Goal: Task Accomplishment & Management: Manage account settings

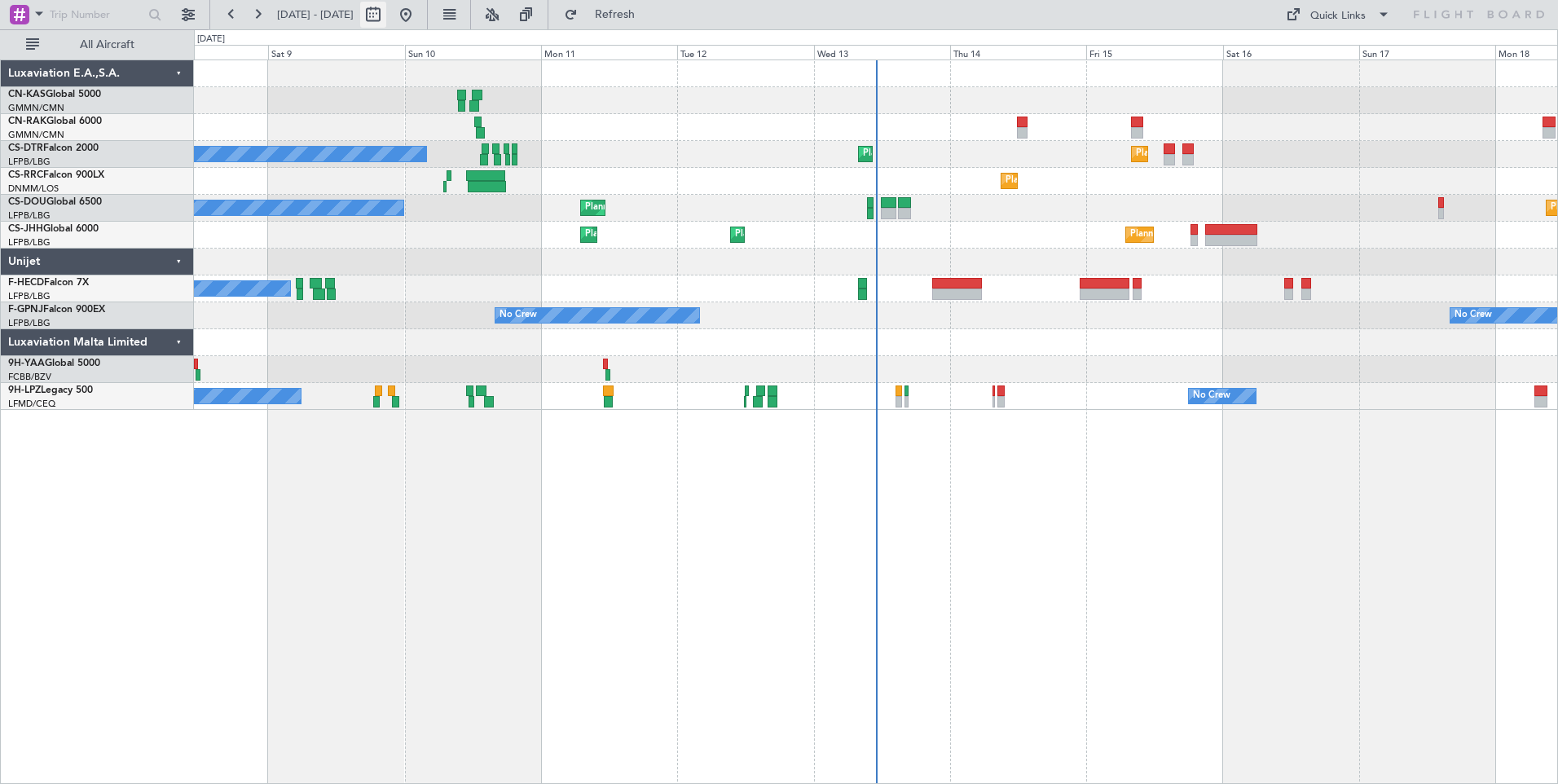
click at [386, 12] on button at bounding box center [373, 14] width 26 height 26
select select "8"
select select "2025"
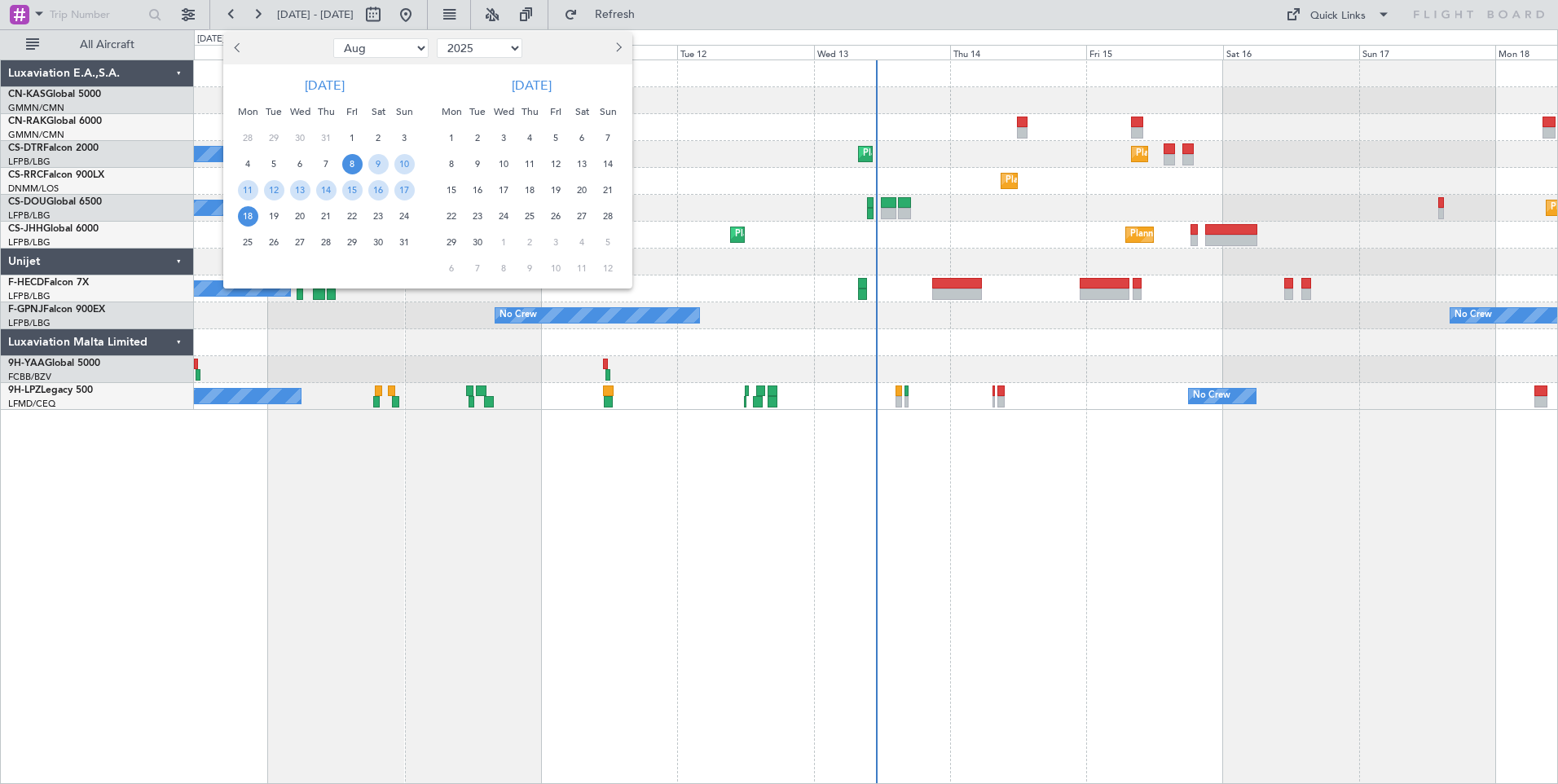
click at [352, 167] on span "8" at bounding box center [352, 164] width 20 height 20
click at [352, 212] on span "22" at bounding box center [352, 217] width 20 height 20
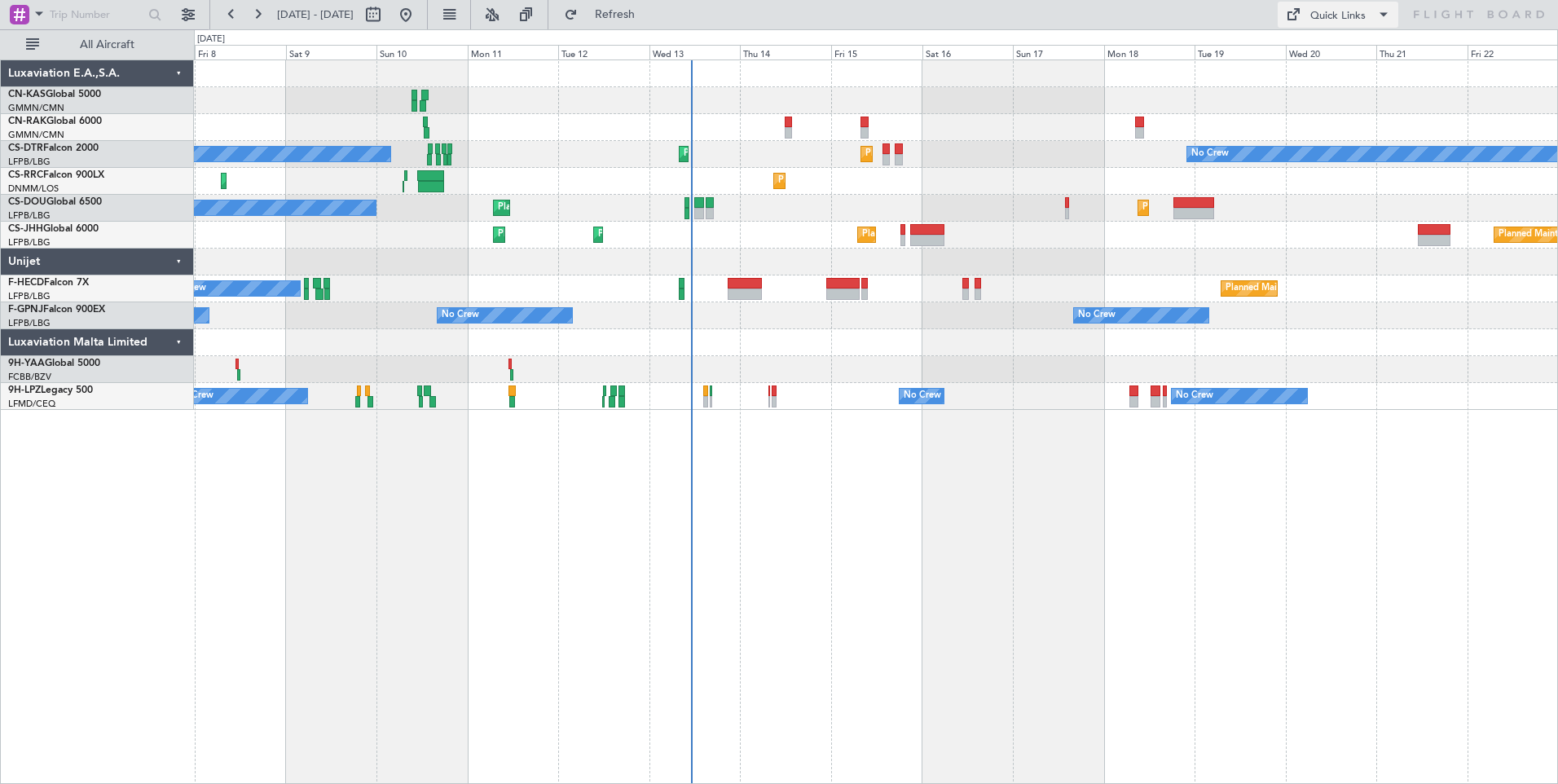
click at [1357, 23] on div "Quick Links" at bounding box center [1339, 16] width 56 height 16
click at [1332, 51] on button "Trip Builder" at bounding box center [1339, 54] width 122 height 39
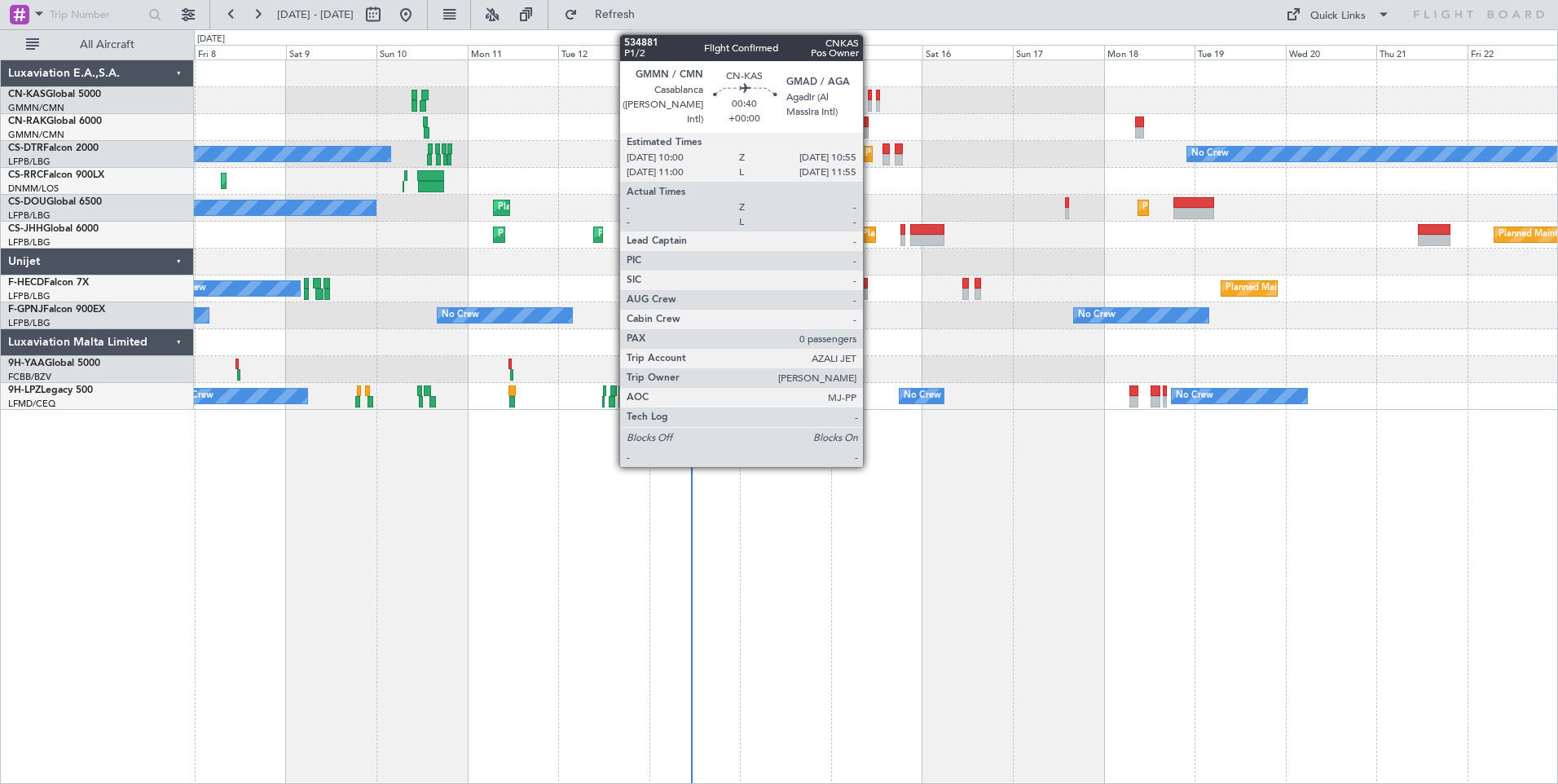
click at [871, 99] on div at bounding box center [870, 95] width 4 height 12
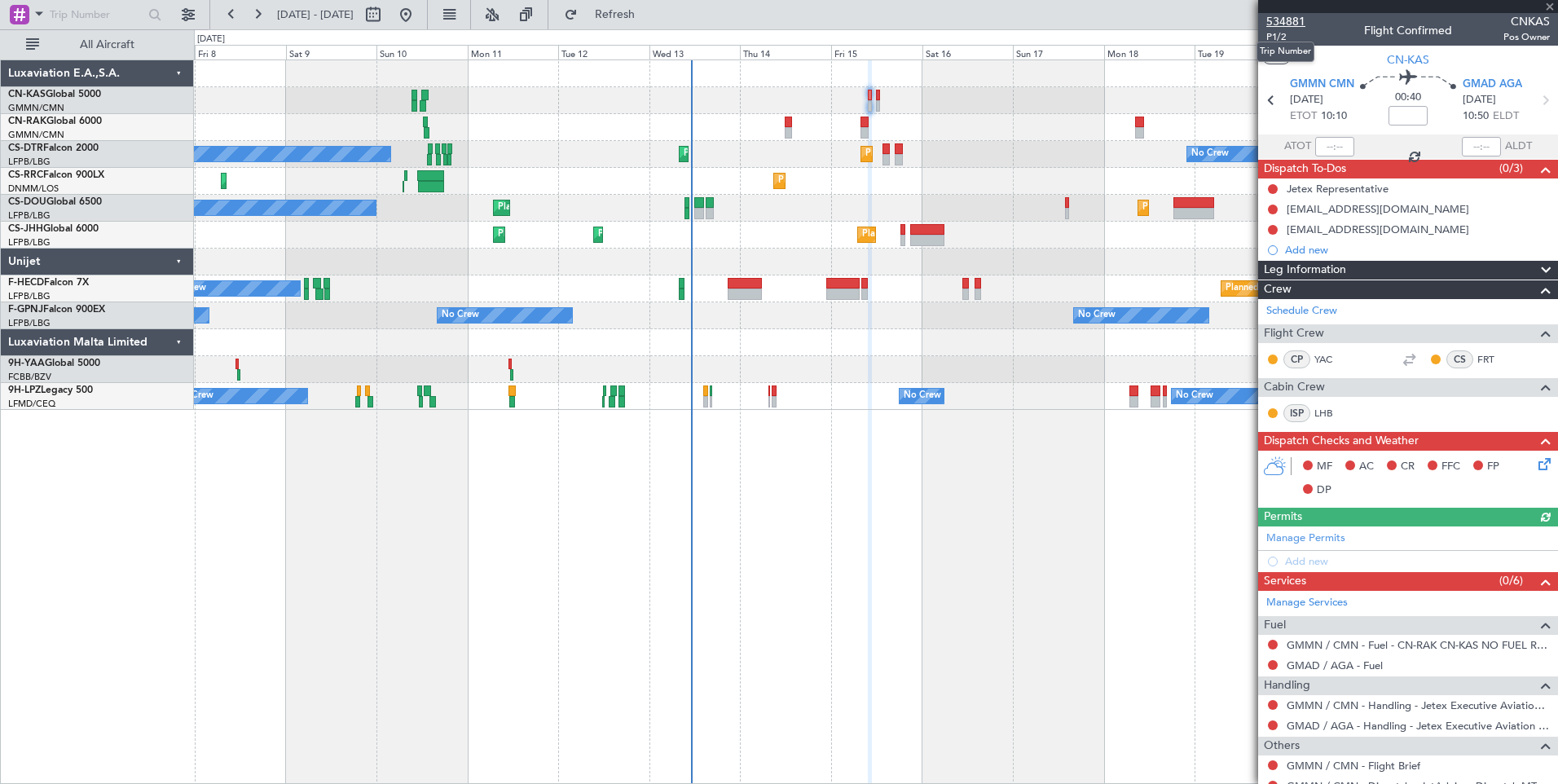
click at [1293, 22] on span "534881" at bounding box center [1286, 21] width 39 height 17
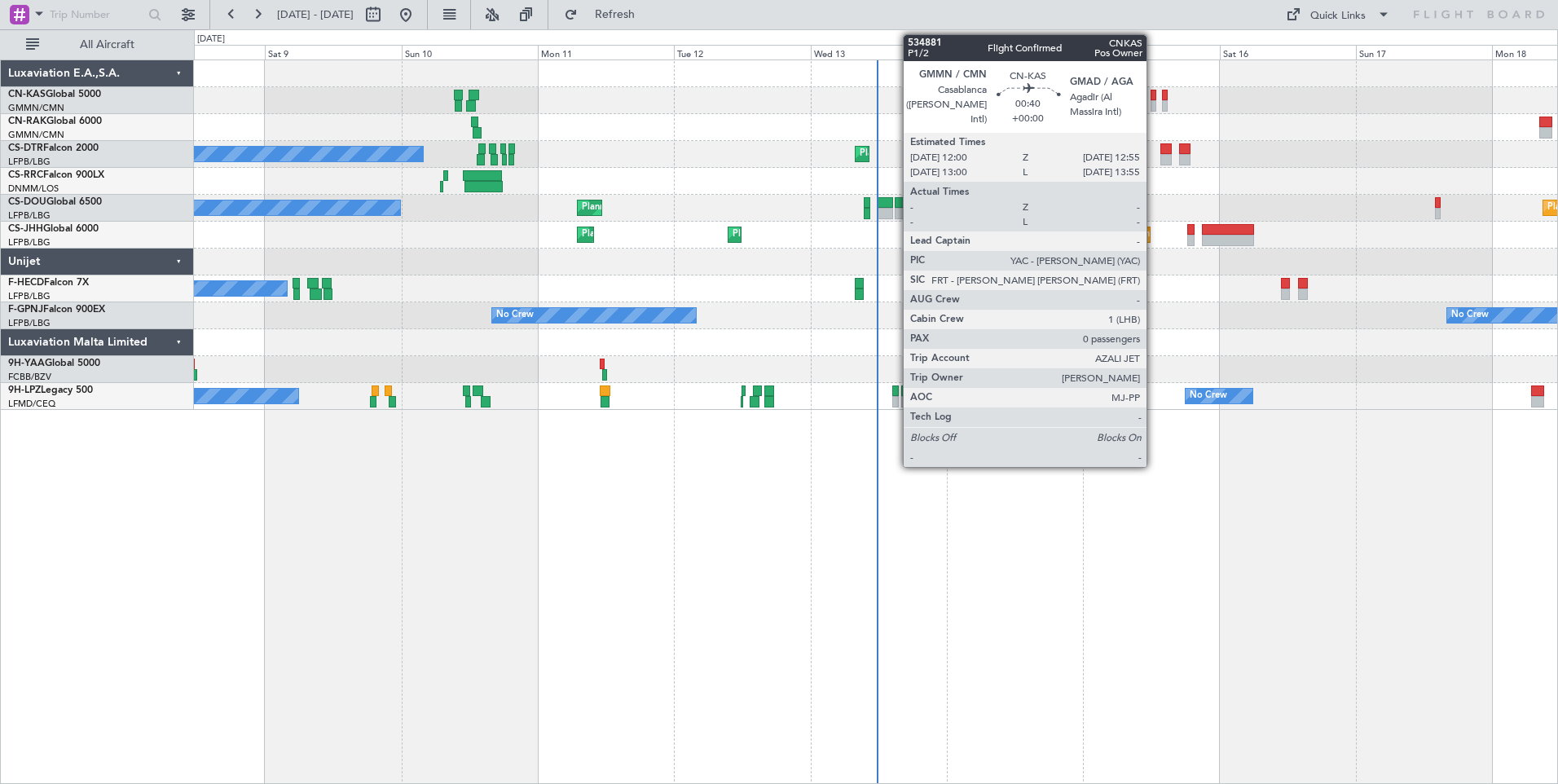
click at [1154, 99] on div at bounding box center [1153, 95] width 6 height 12
click at [1152, 100] on div at bounding box center [1153, 106] width 6 height 12
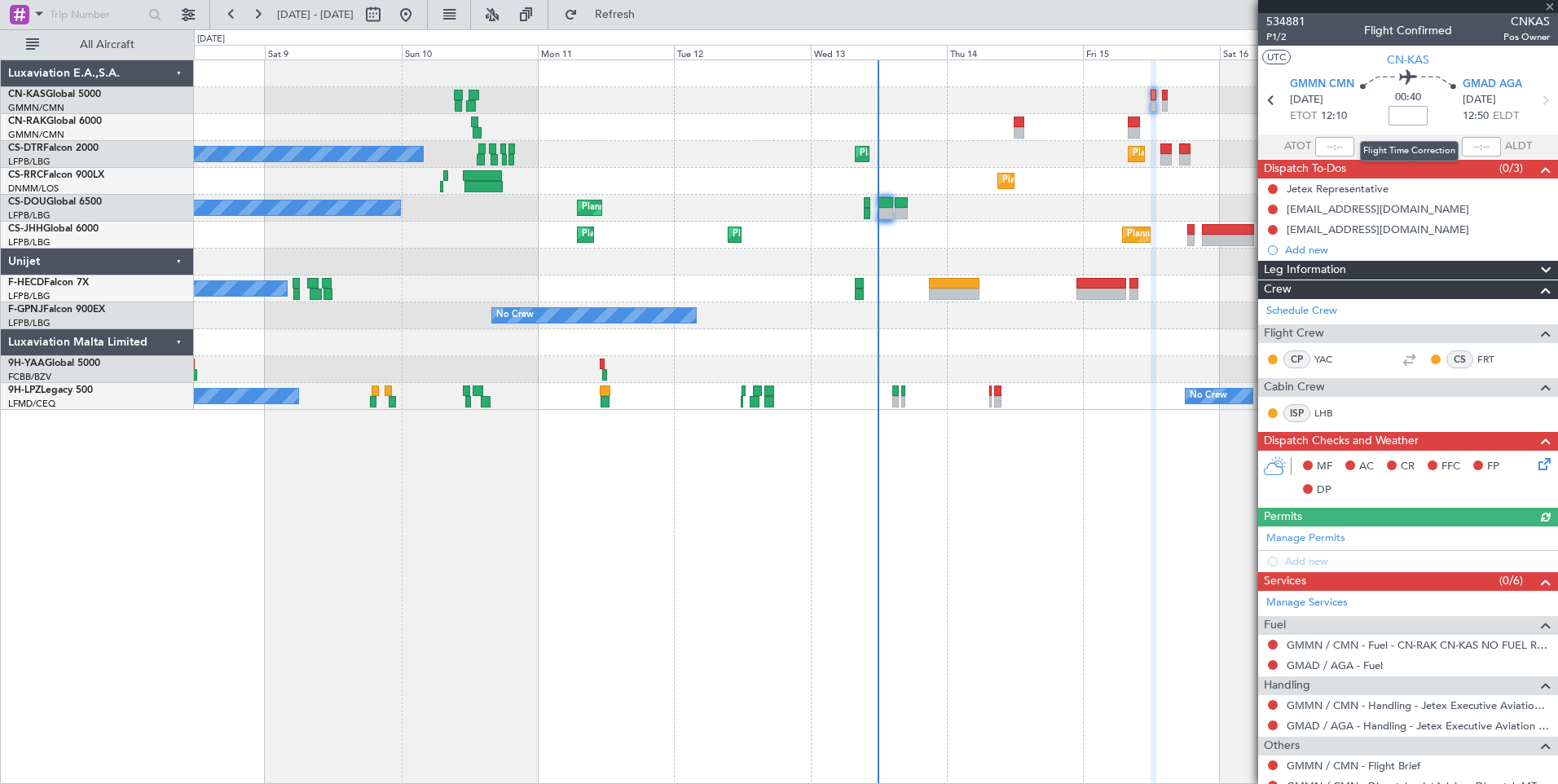
click at [1417, 117] on input at bounding box center [1408, 115] width 39 height 19
type input "-00:05"
click at [1273, 208] on button at bounding box center [1273, 210] width 10 height 10
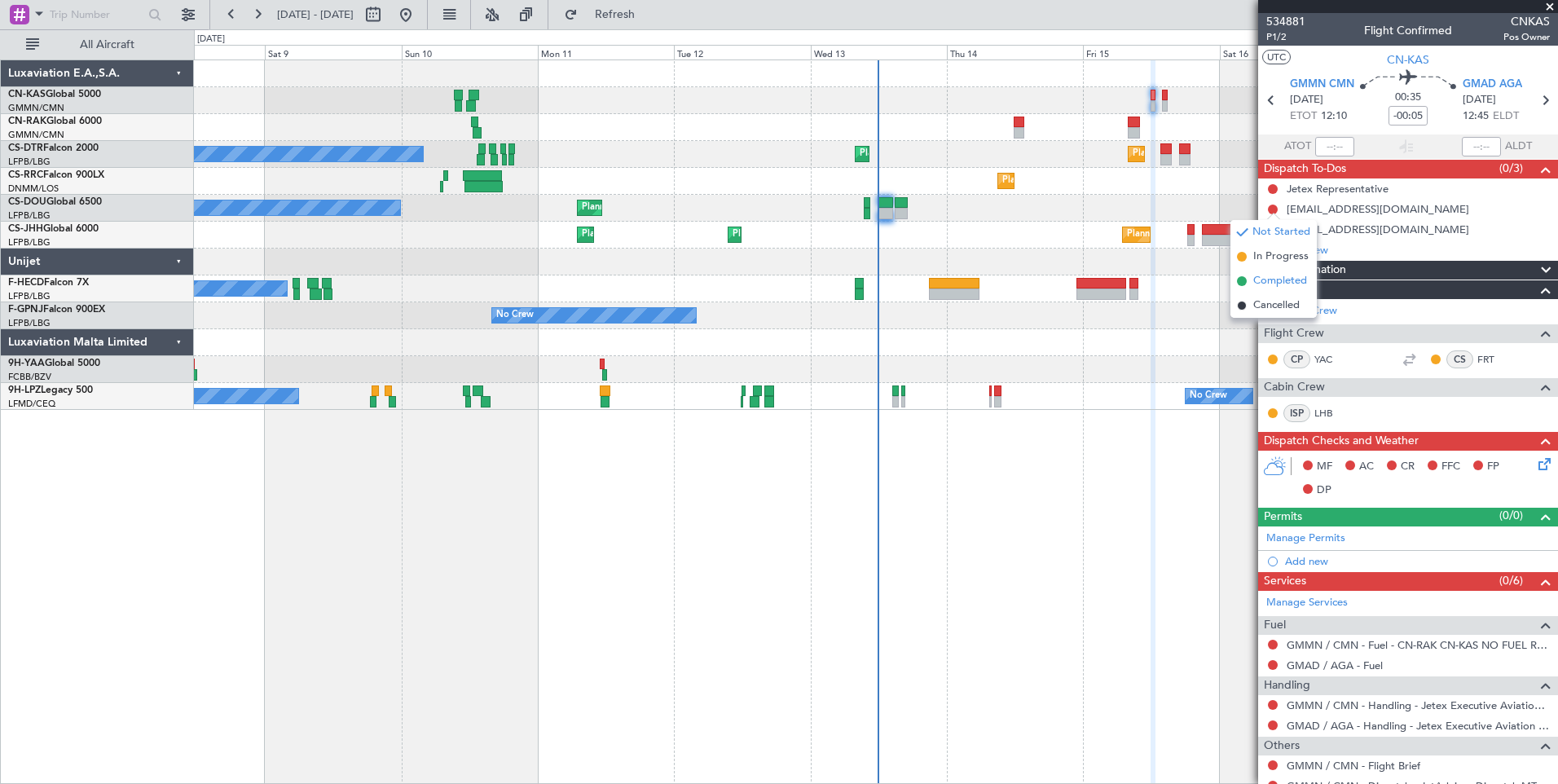
click at [1276, 277] on span "Completed" at bounding box center [1281, 281] width 54 height 16
click at [1276, 228] on button at bounding box center [1273, 230] width 10 height 10
click at [1275, 300] on span "Completed" at bounding box center [1281, 301] width 54 height 16
click at [1309, 267] on span "Leg Information" at bounding box center [1305, 270] width 83 height 19
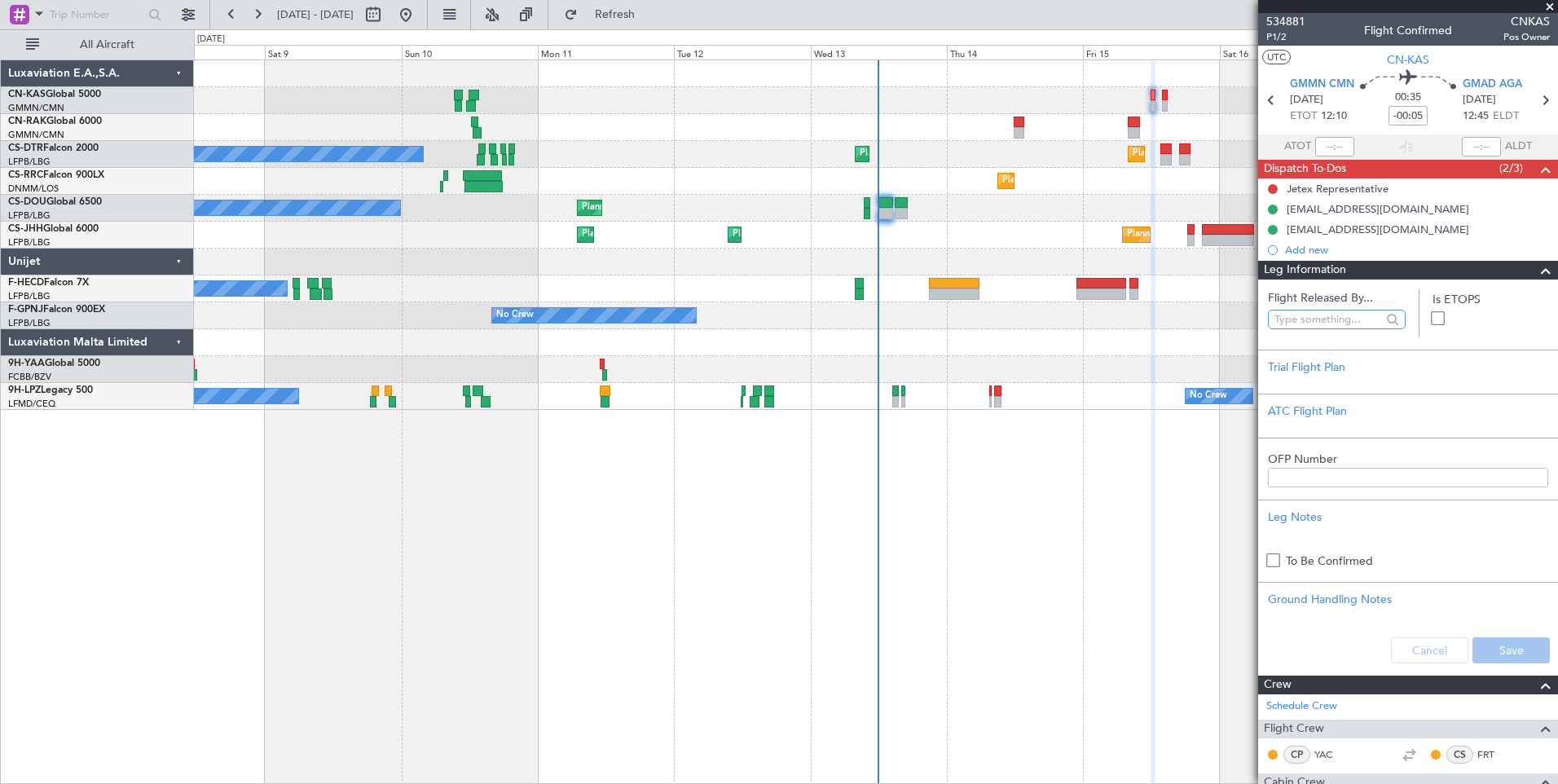
click at [1304, 316] on input "text" at bounding box center [1328, 319] width 107 height 24
click at [1340, 393] on span "[PERSON_NAME] ([PERSON_NAME])" at bounding box center [1334, 391] width 105 height 24
type input "[PERSON_NAME] ([PERSON_NAME])"
click at [1480, 652] on button "Save" at bounding box center [1512, 650] width 78 height 26
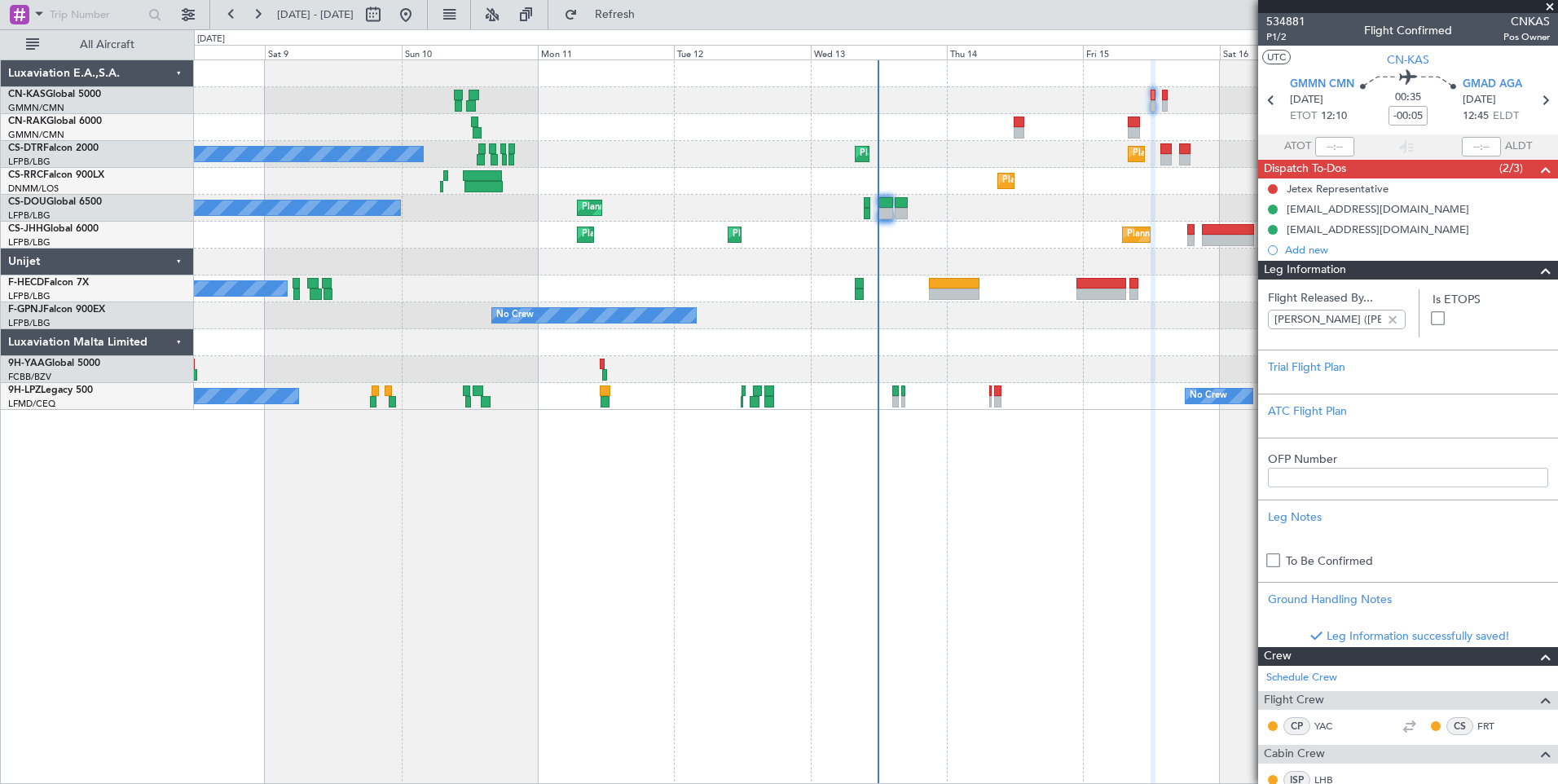
click at [1343, 264] on span "Leg Information" at bounding box center [1305, 270] width 83 height 19
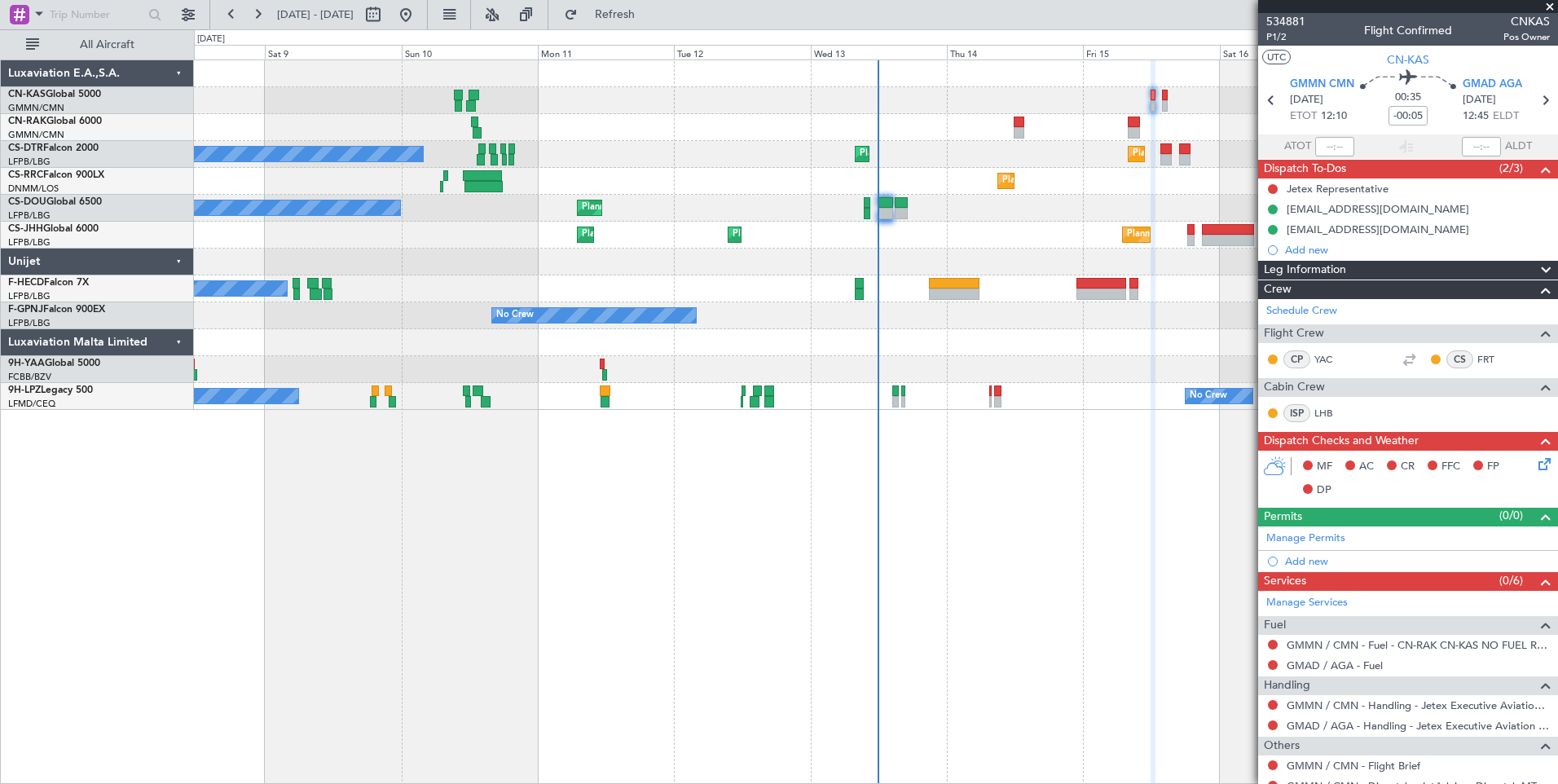
click at [1535, 459] on icon at bounding box center [1541, 460] width 13 height 13
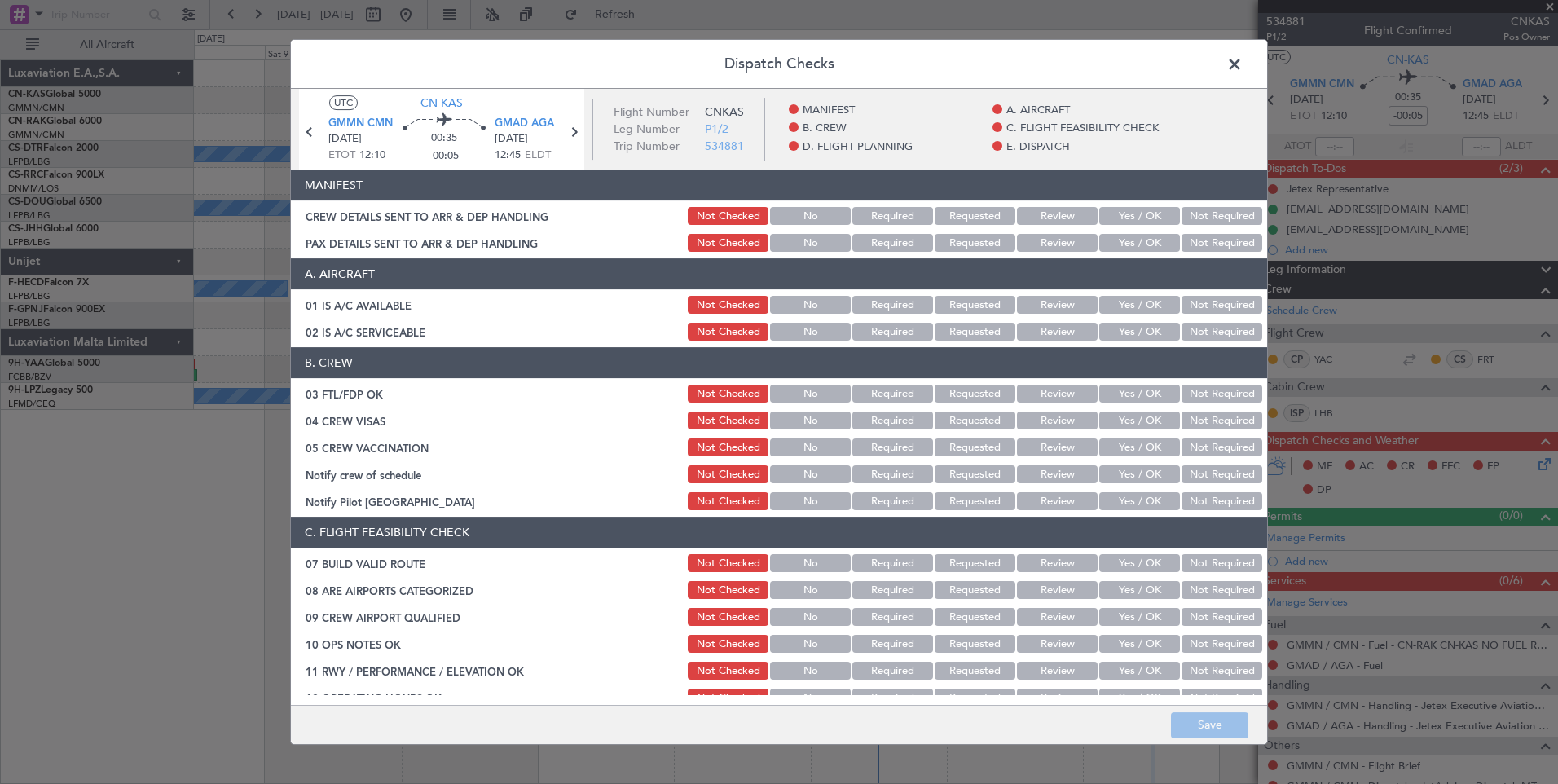
click at [1140, 211] on button "Yes / OK" at bounding box center [1140, 216] width 81 height 18
click at [1143, 239] on button "Yes / OK" at bounding box center [1140, 242] width 81 height 18
click at [1214, 722] on button "Save" at bounding box center [1210, 725] width 78 height 26
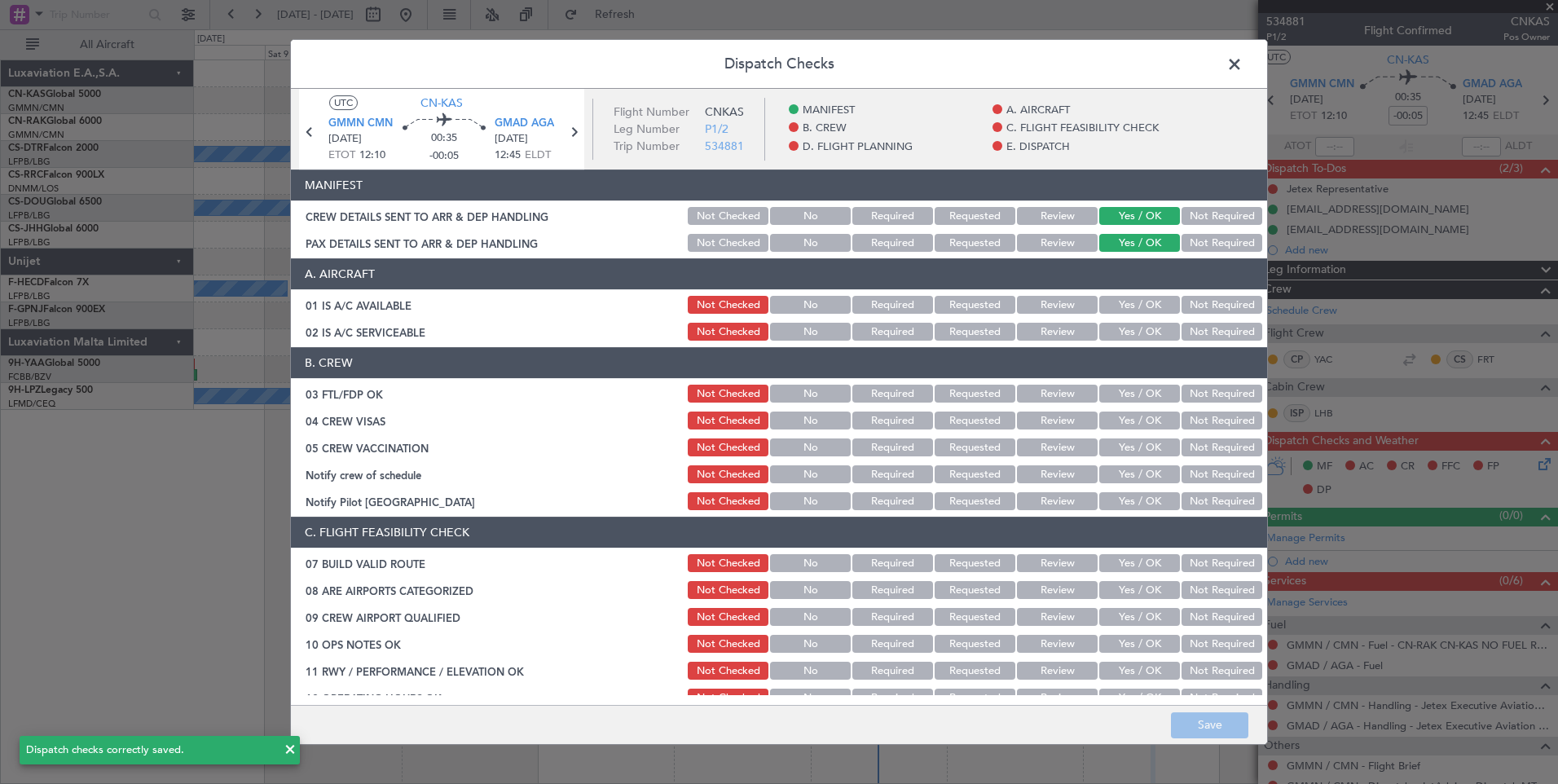
click at [1243, 62] on span at bounding box center [1243, 68] width 0 height 33
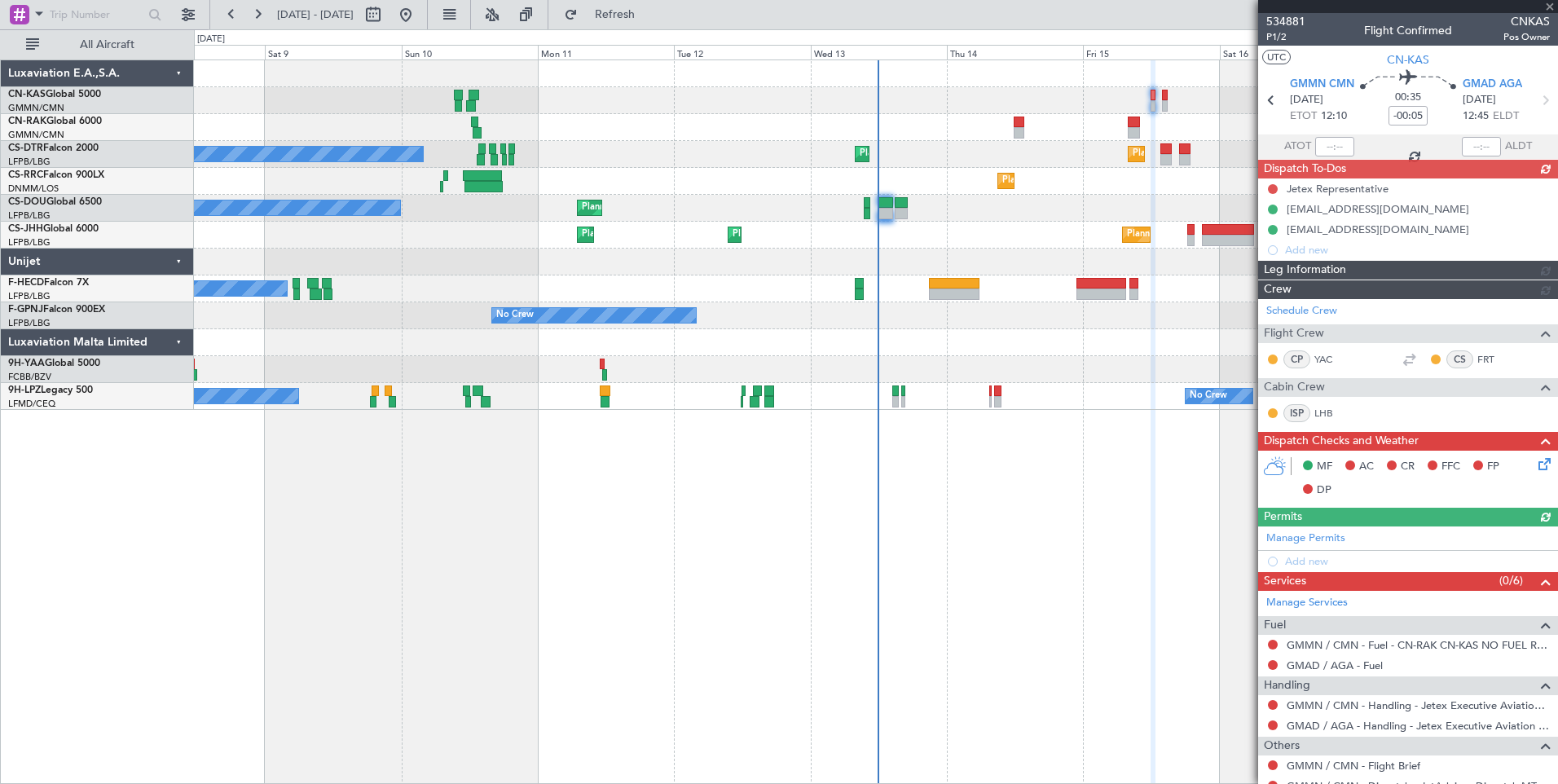
type input "[PERSON_NAME] ([PERSON_NAME])"
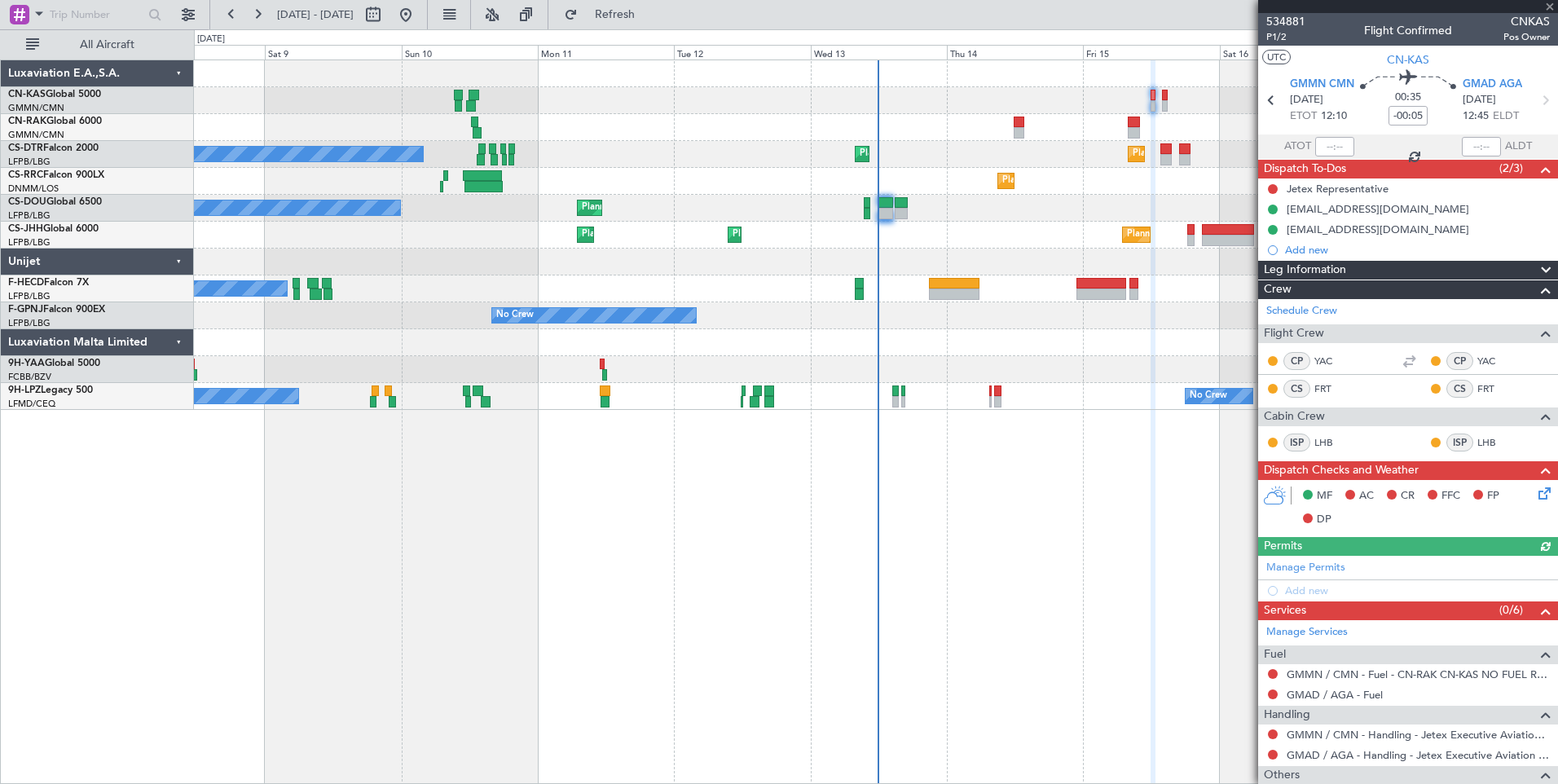
scroll to position [87, 0]
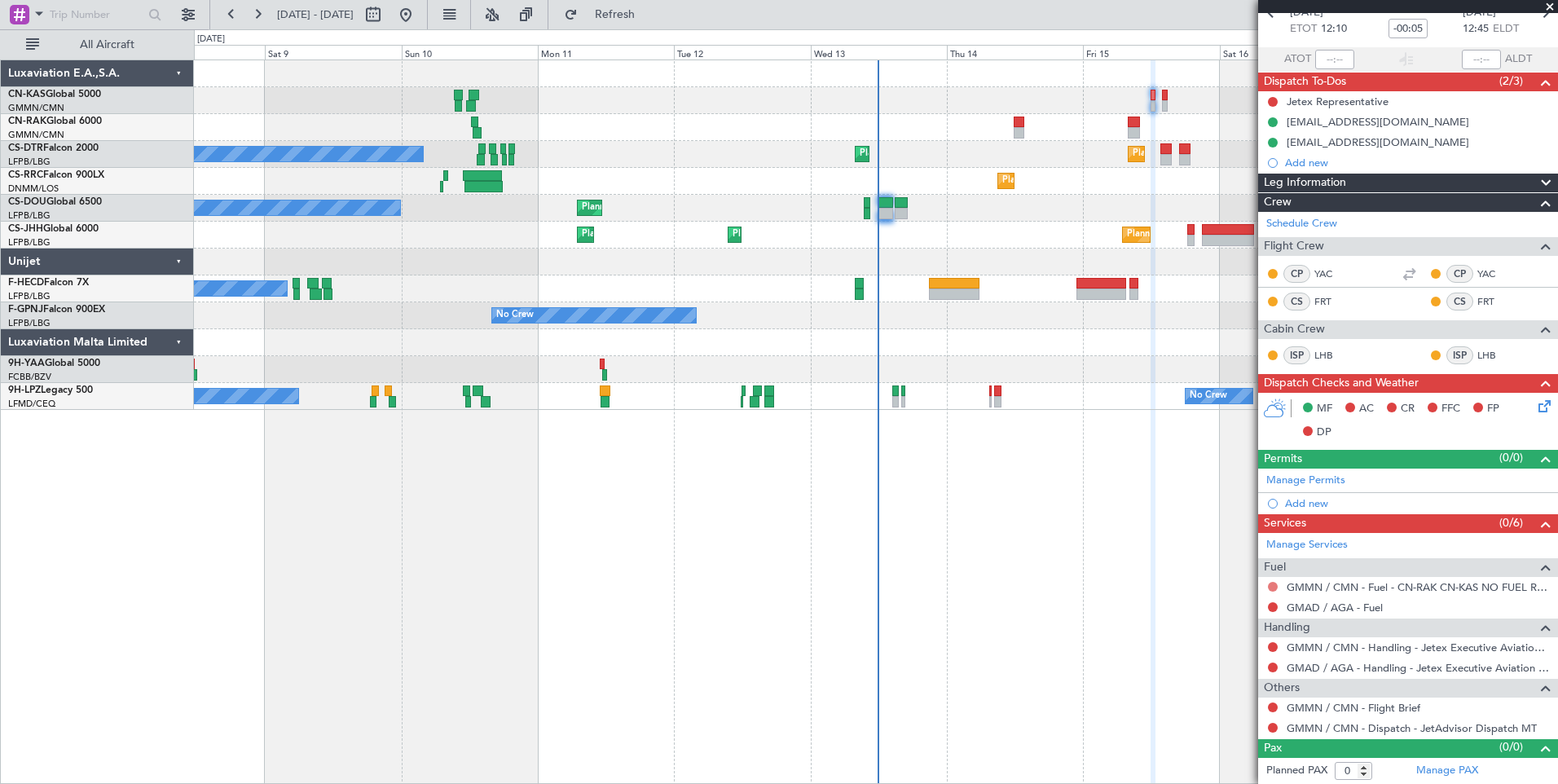
click at [1273, 585] on button at bounding box center [1273, 587] width 10 height 10
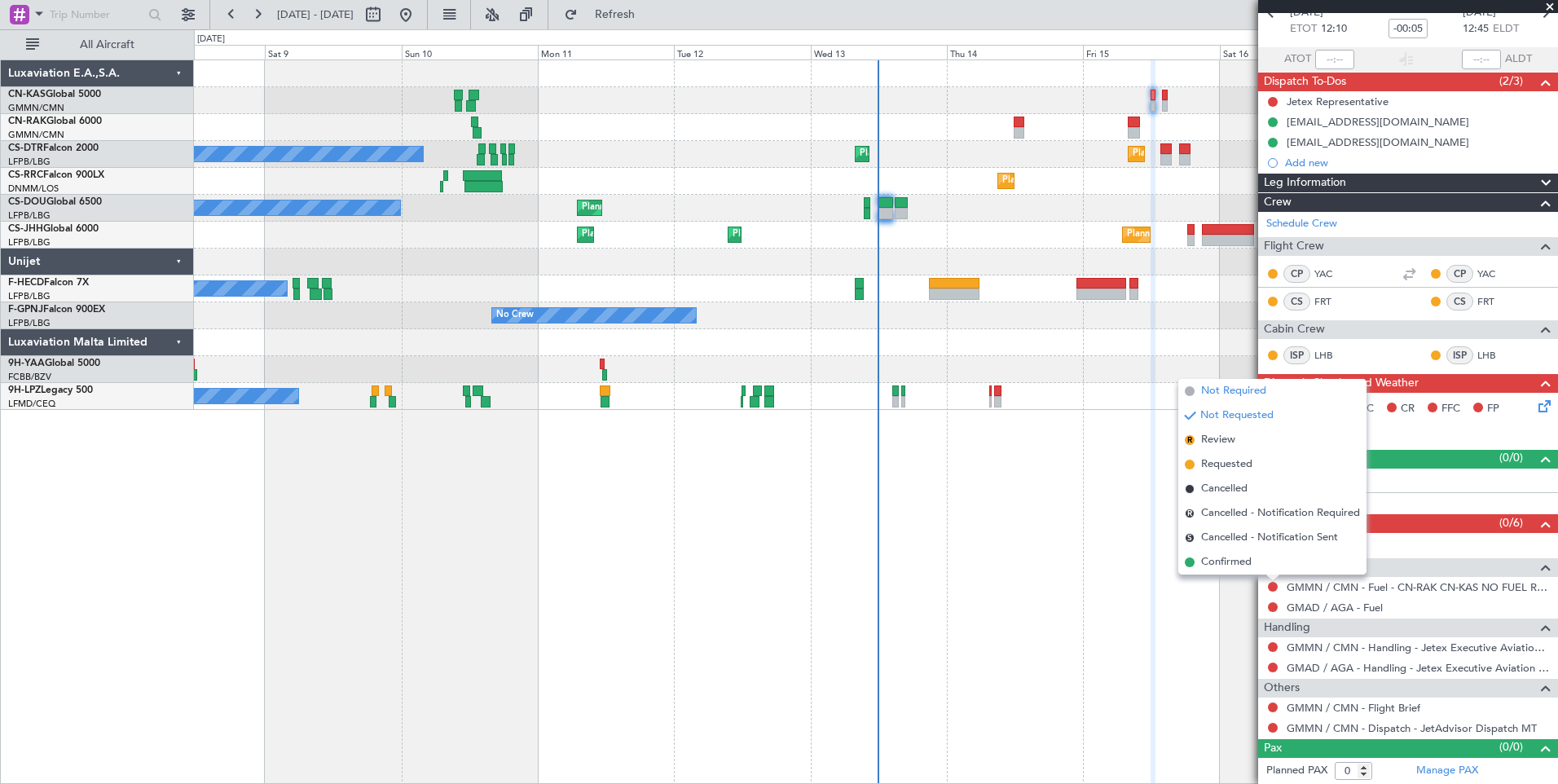
click at [1259, 380] on li "Not Required" at bounding box center [1272, 391] width 188 height 24
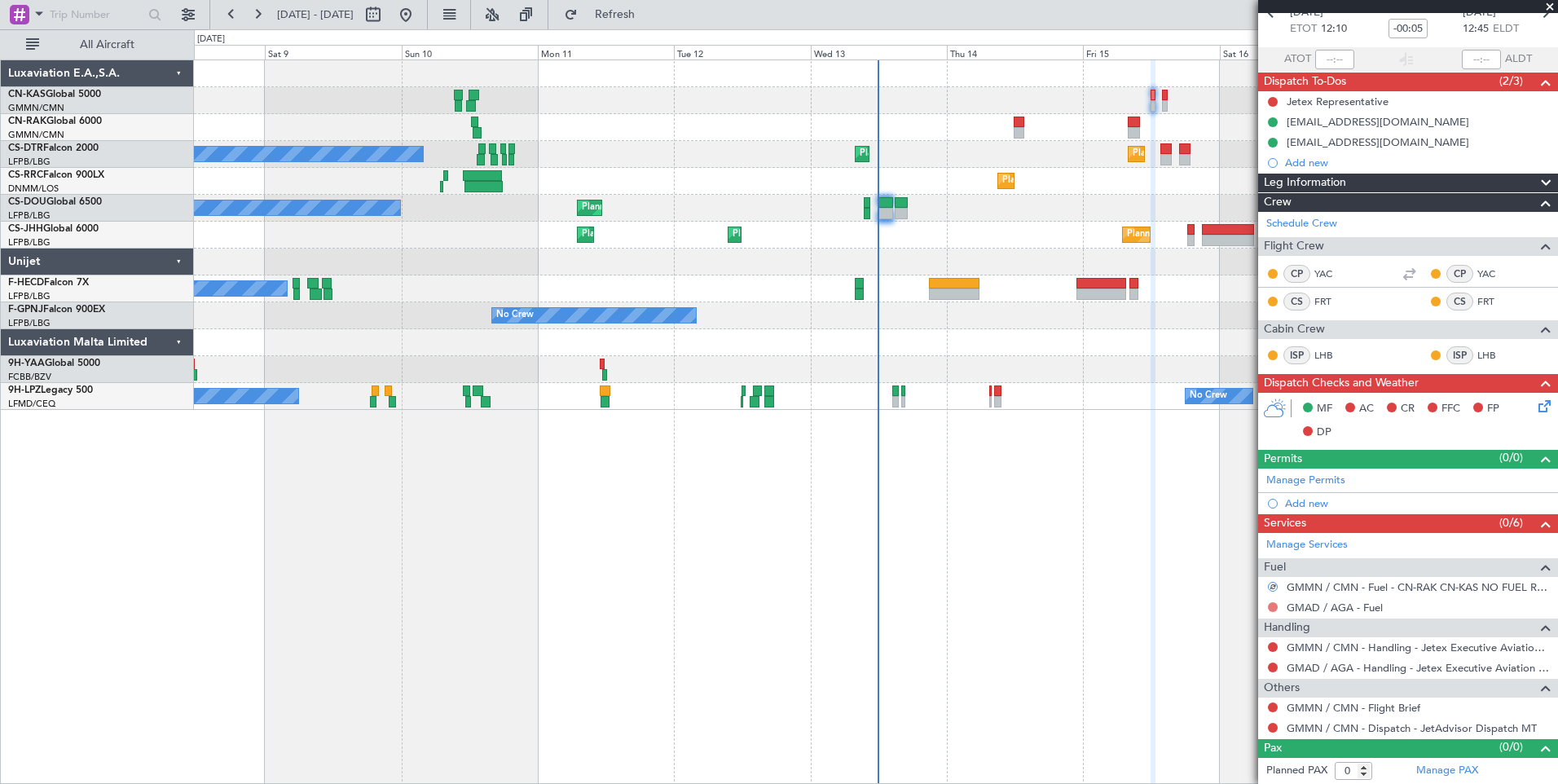
click at [1270, 604] on button at bounding box center [1273, 607] width 10 height 10
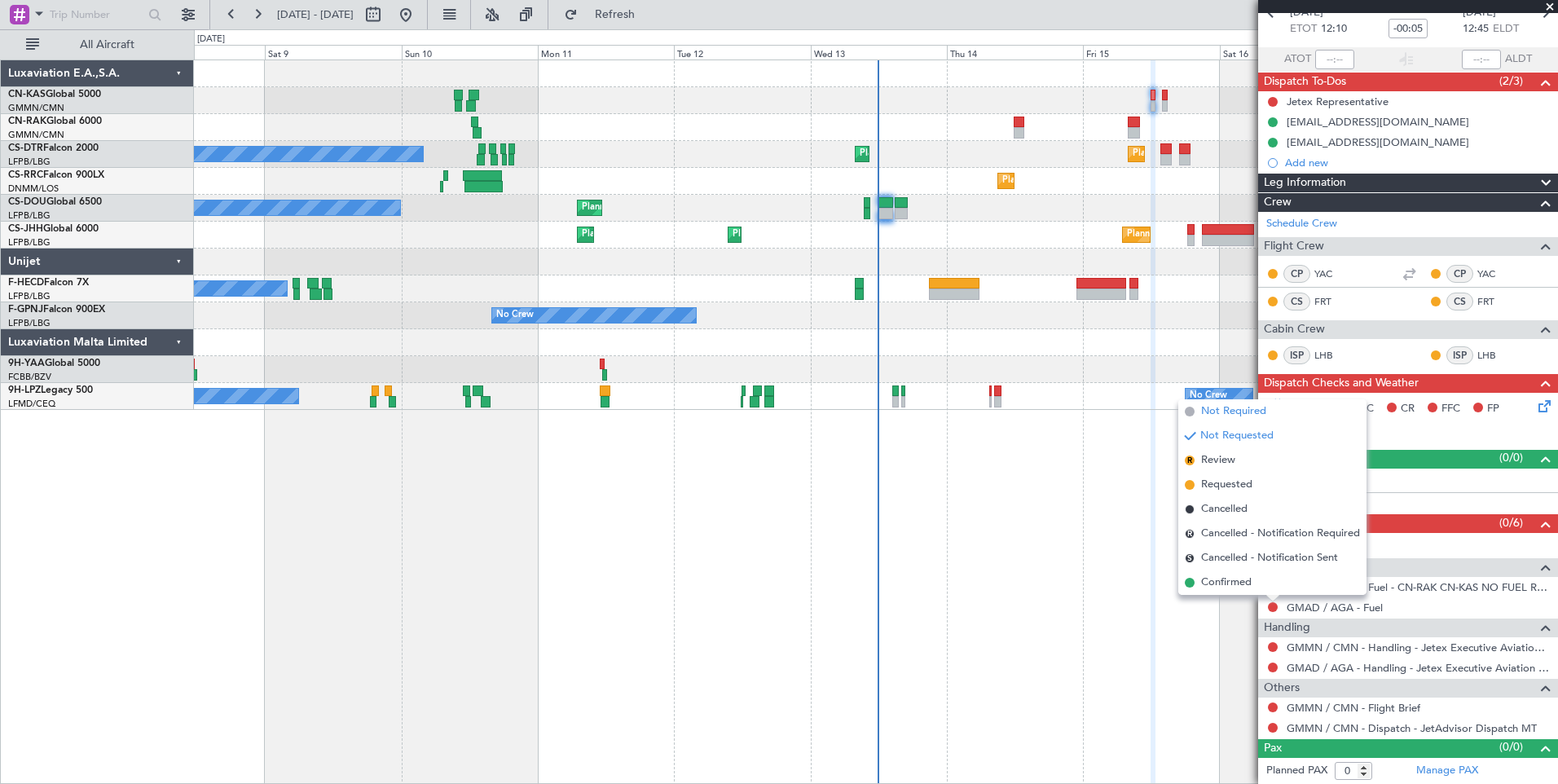
click at [1235, 405] on span "Not Required" at bounding box center [1233, 411] width 65 height 16
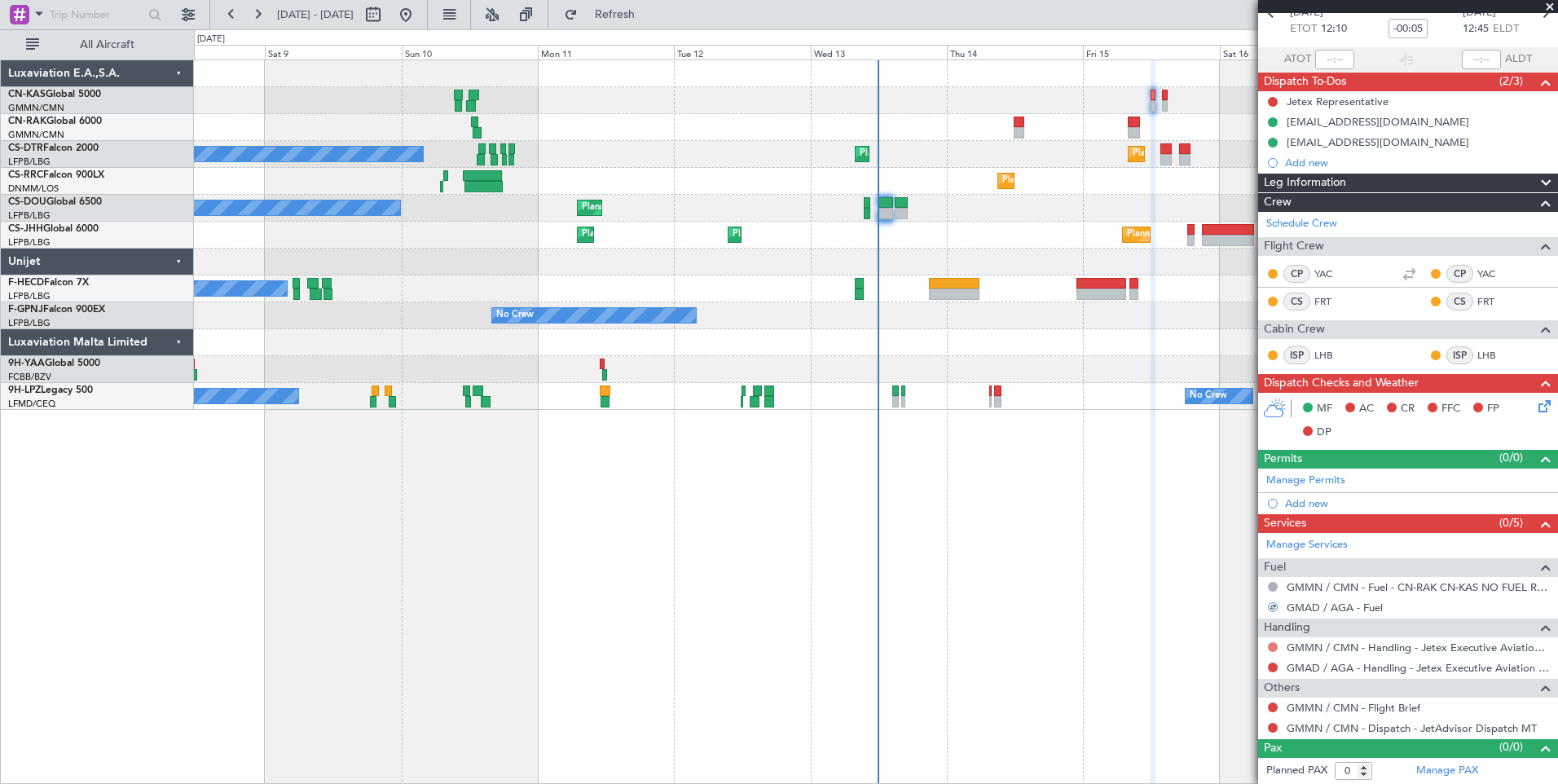
click at [1271, 645] on button at bounding box center [1273, 647] width 10 height 10
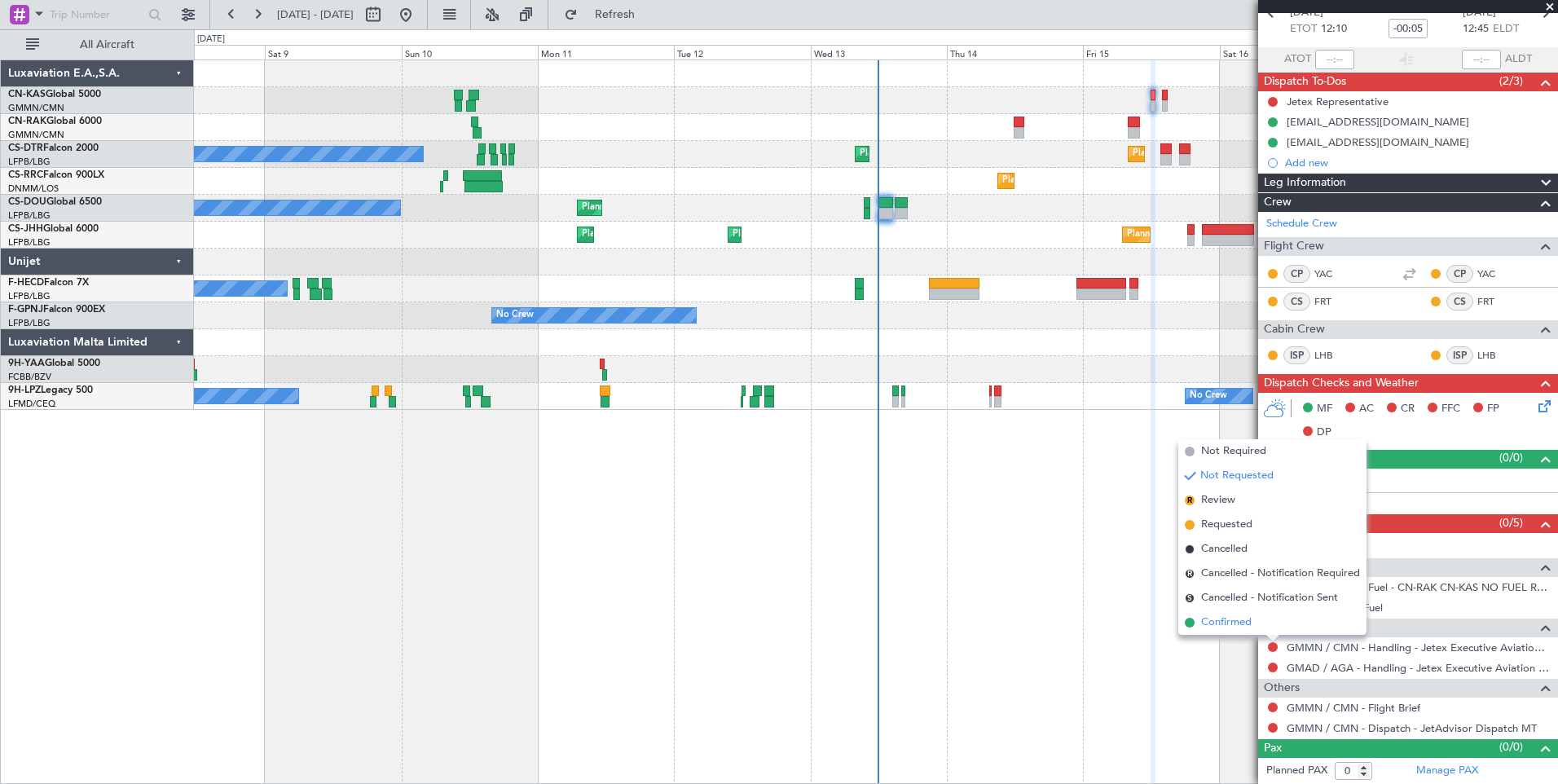
click at [1230, 617] on span "Confirmed" at bounding box center [1227, 622] width 51 height 16
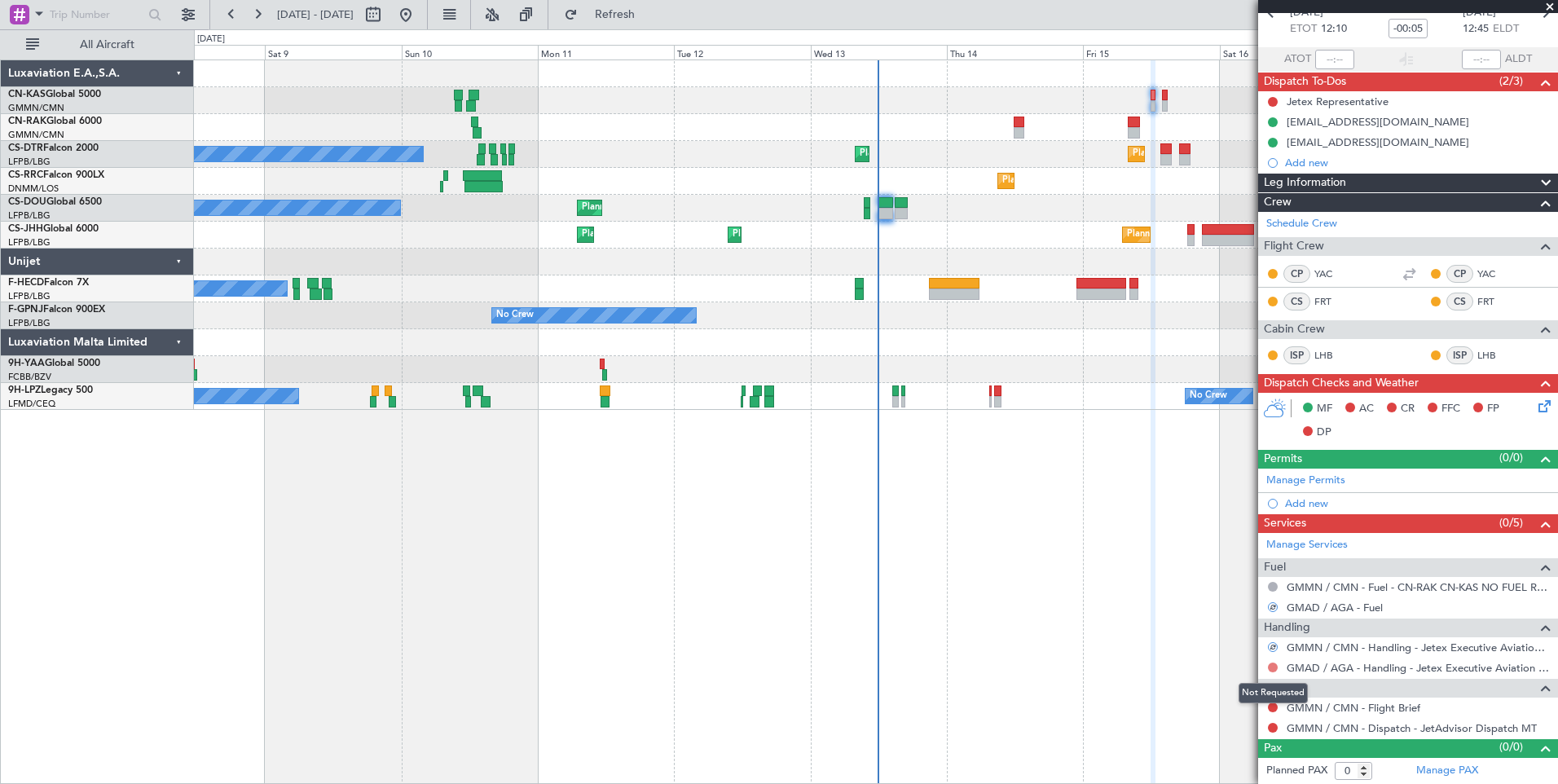
click at [1276, 665] on button at bounding box center [1273, 668] width 10 height 10
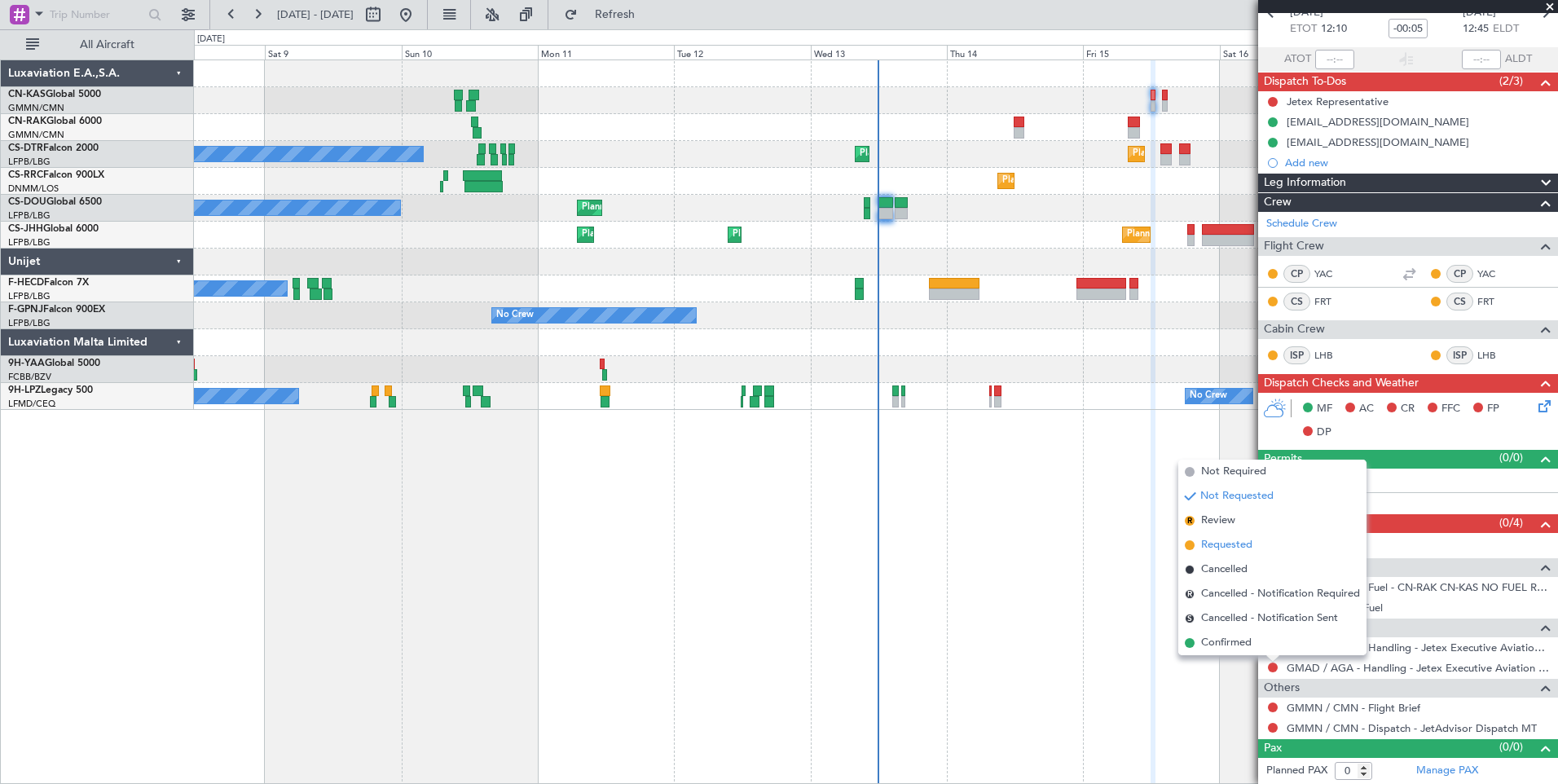
click at [1238, 546] on span "Requested" at bounding box center [1227, 545] width 51 height 16
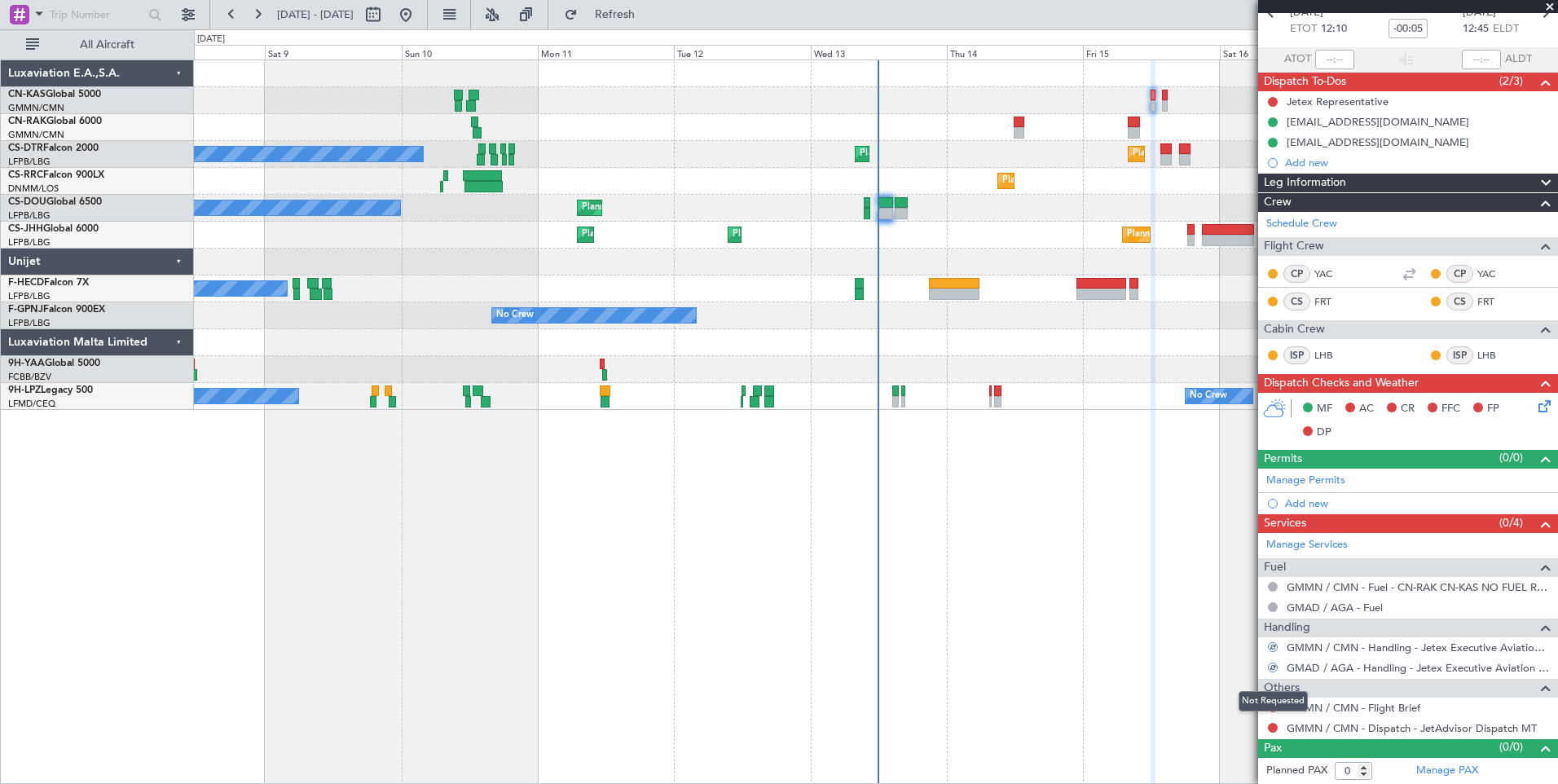
click at [1274, 701] on div "Not Requested" at bounding box center [1273, 701] width 69 height 20
click at [1270, 707] on button at bounding box center [1273, 707] width 10 height 10
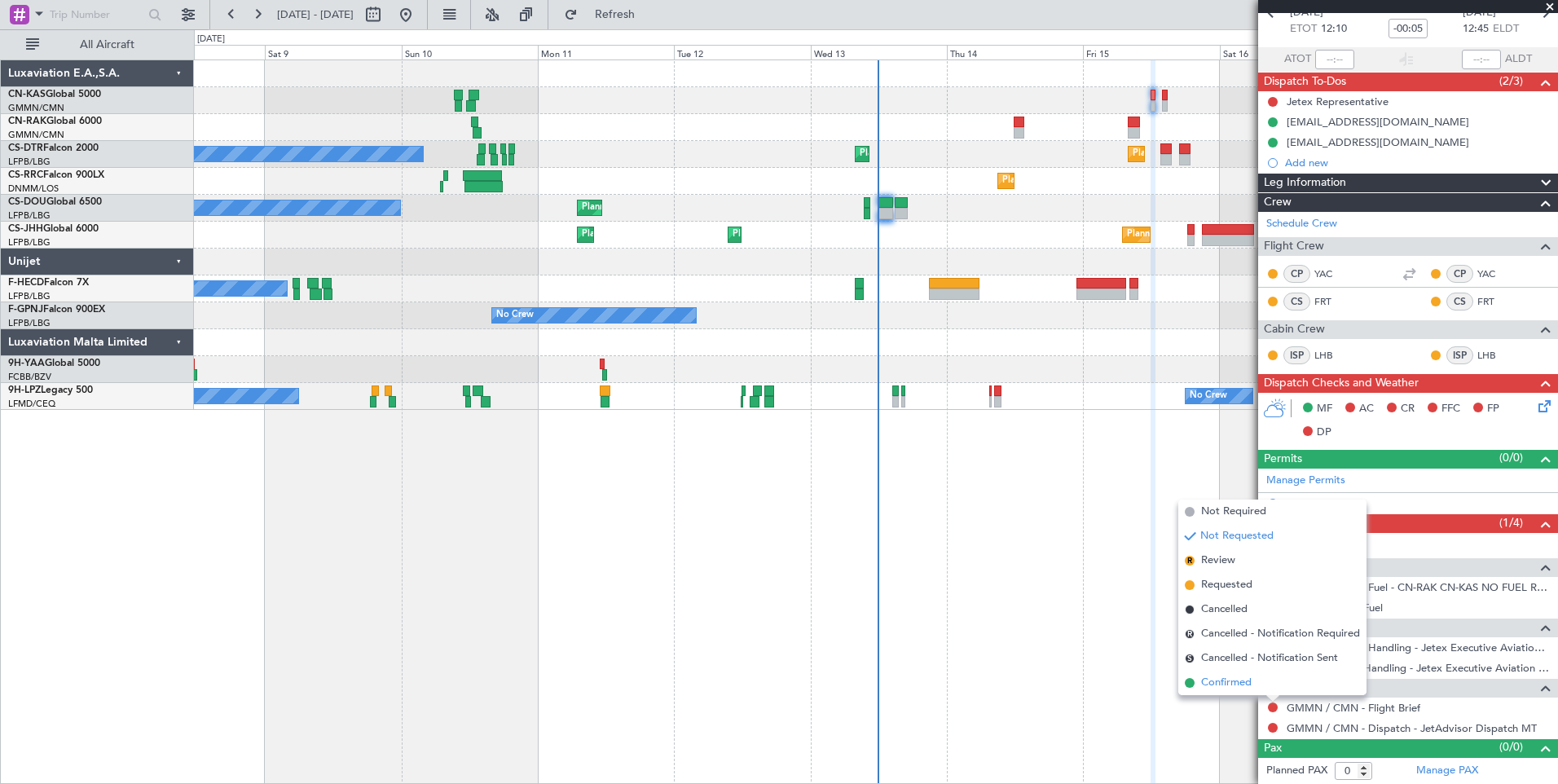
click at [1240, 679] on span "Confirmed" at bounding box center [1227, 682] width 51 height 16
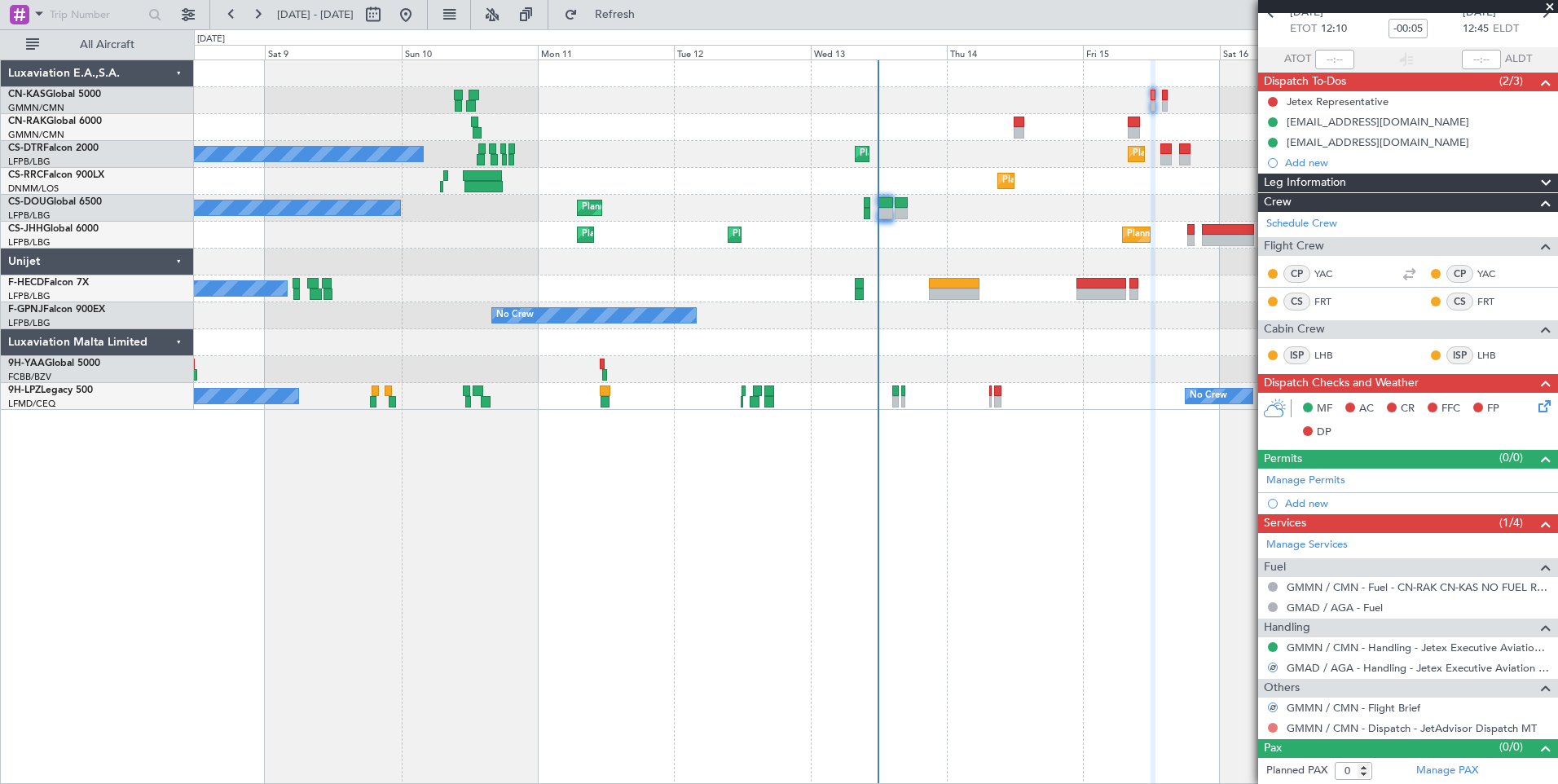
click at [1271, 731] on button at bounding box center [1273, 728] width 10 height 10
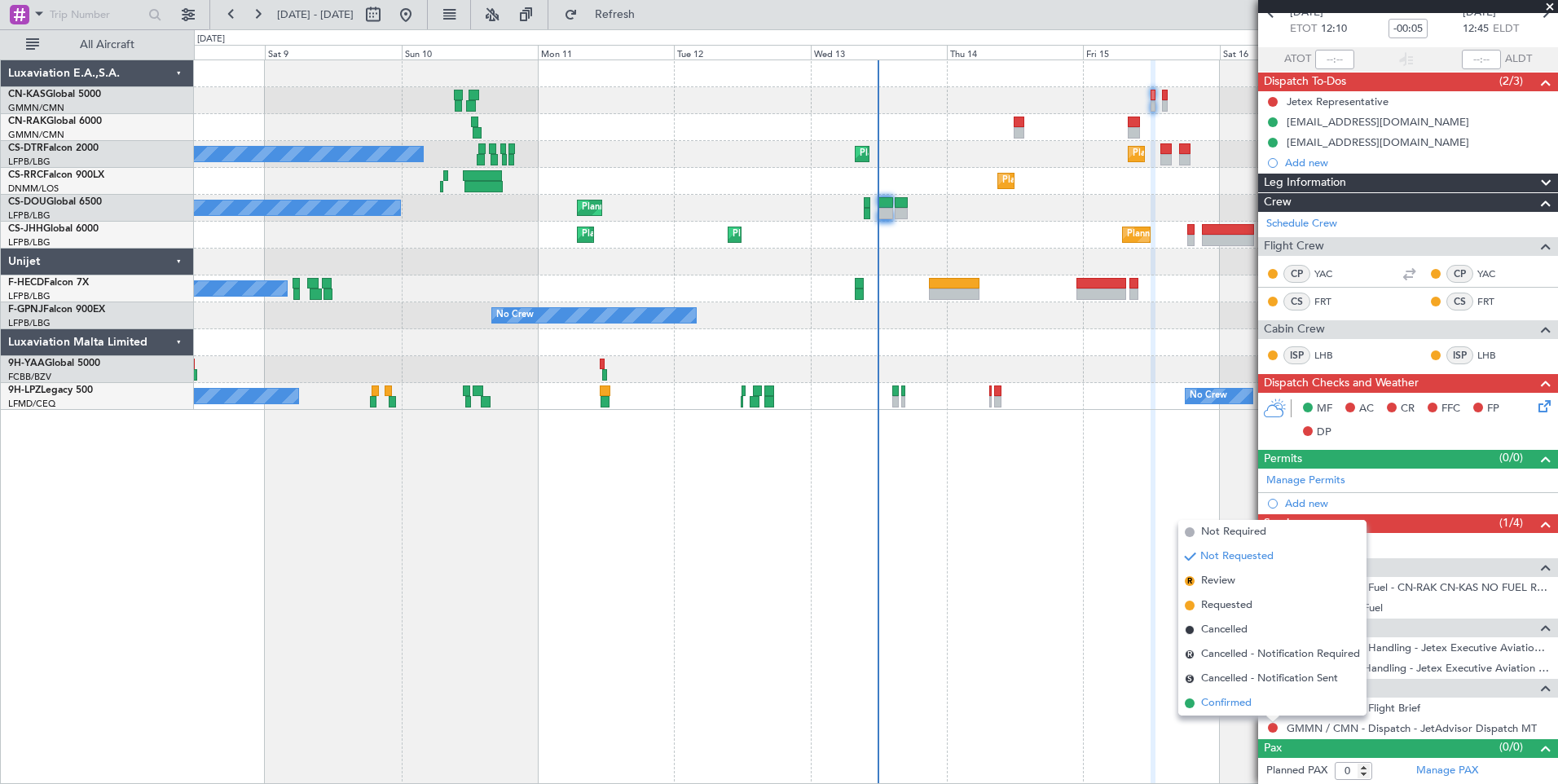
click at [1243, 703] on span "Confirmed" at bounding box center [1227, 703] width 51 height 16
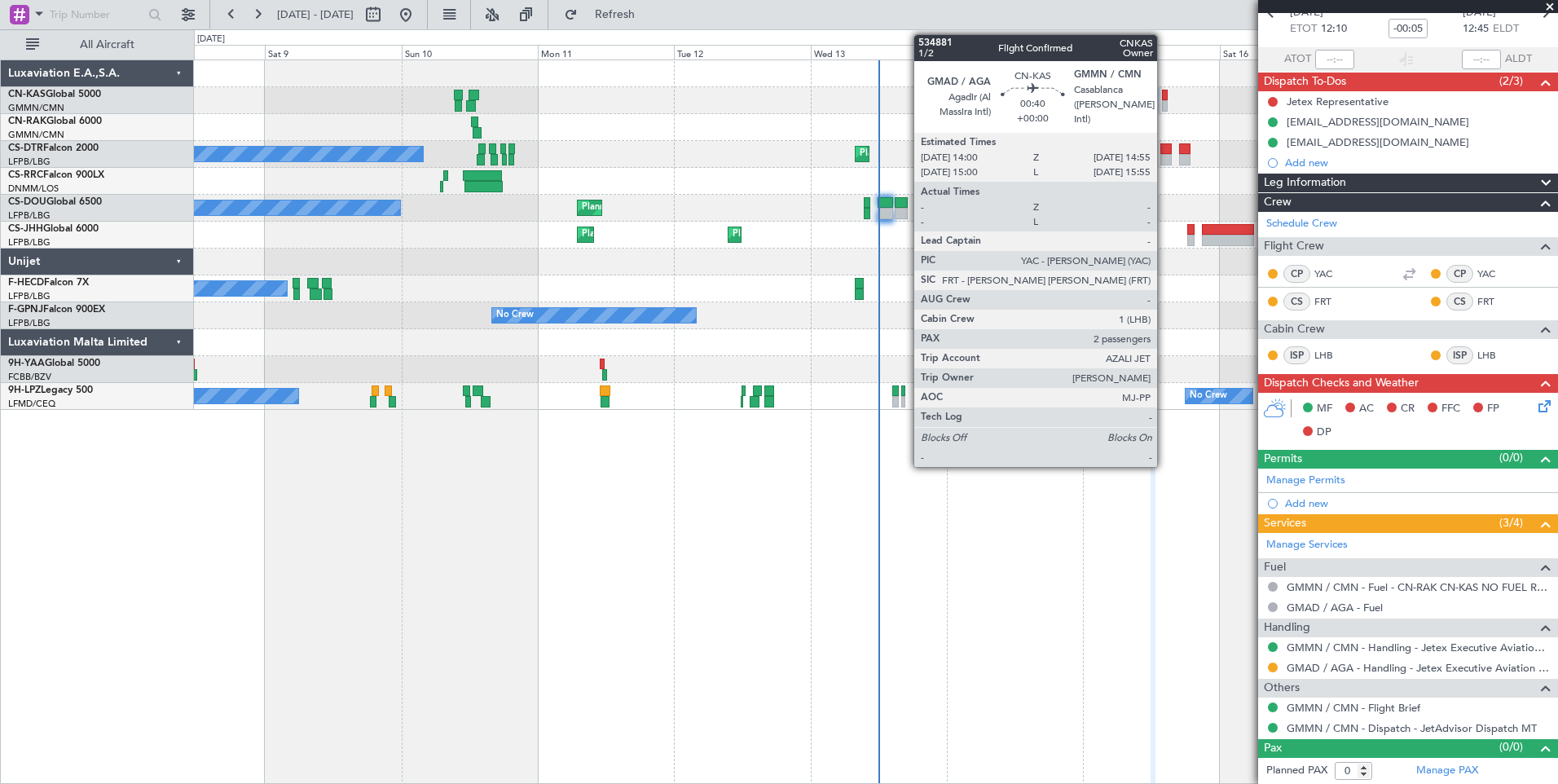
click at [1165, 96] on div at bounding box center [1165, 95] width 6 height 12
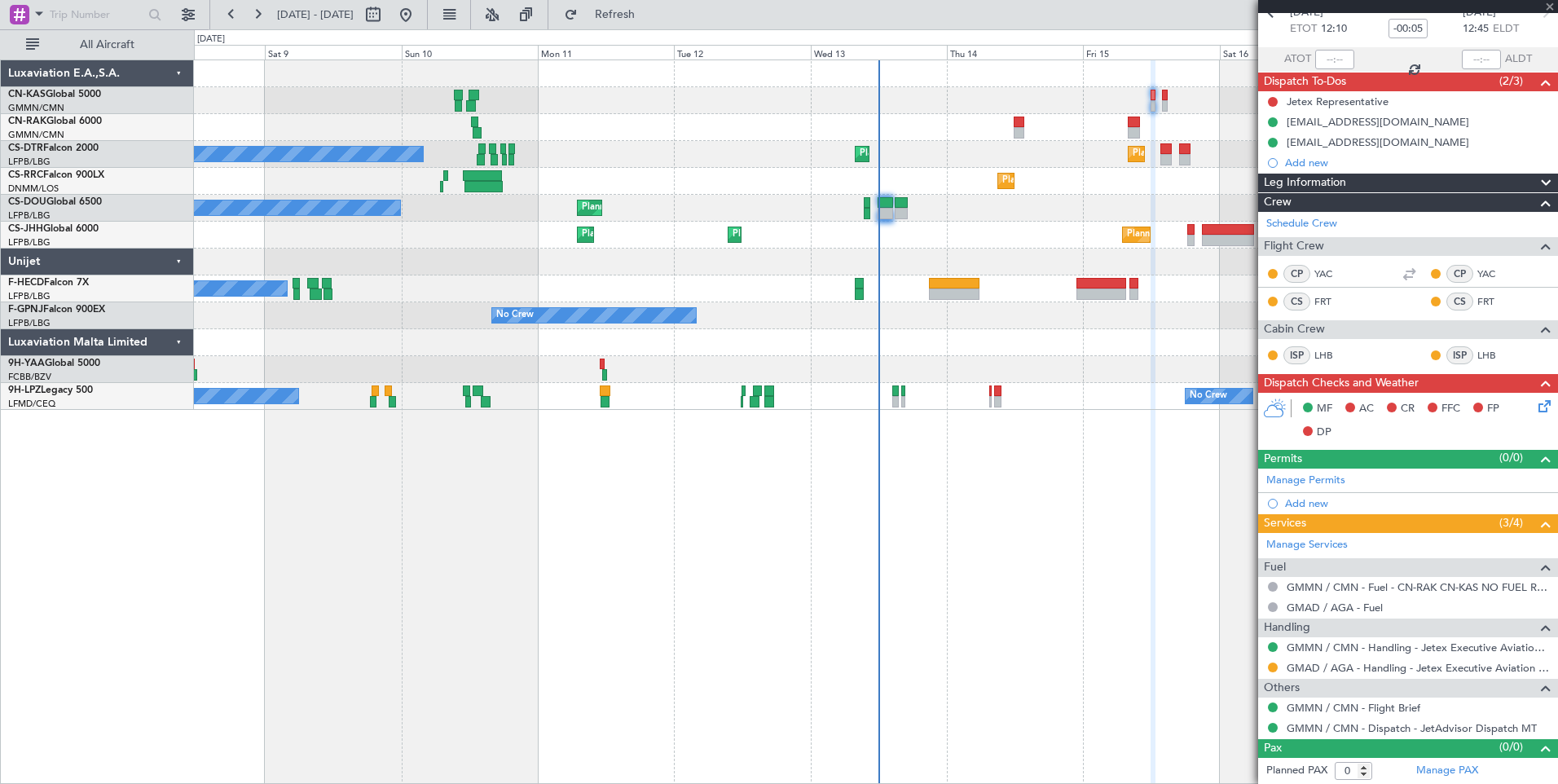
type input "2"
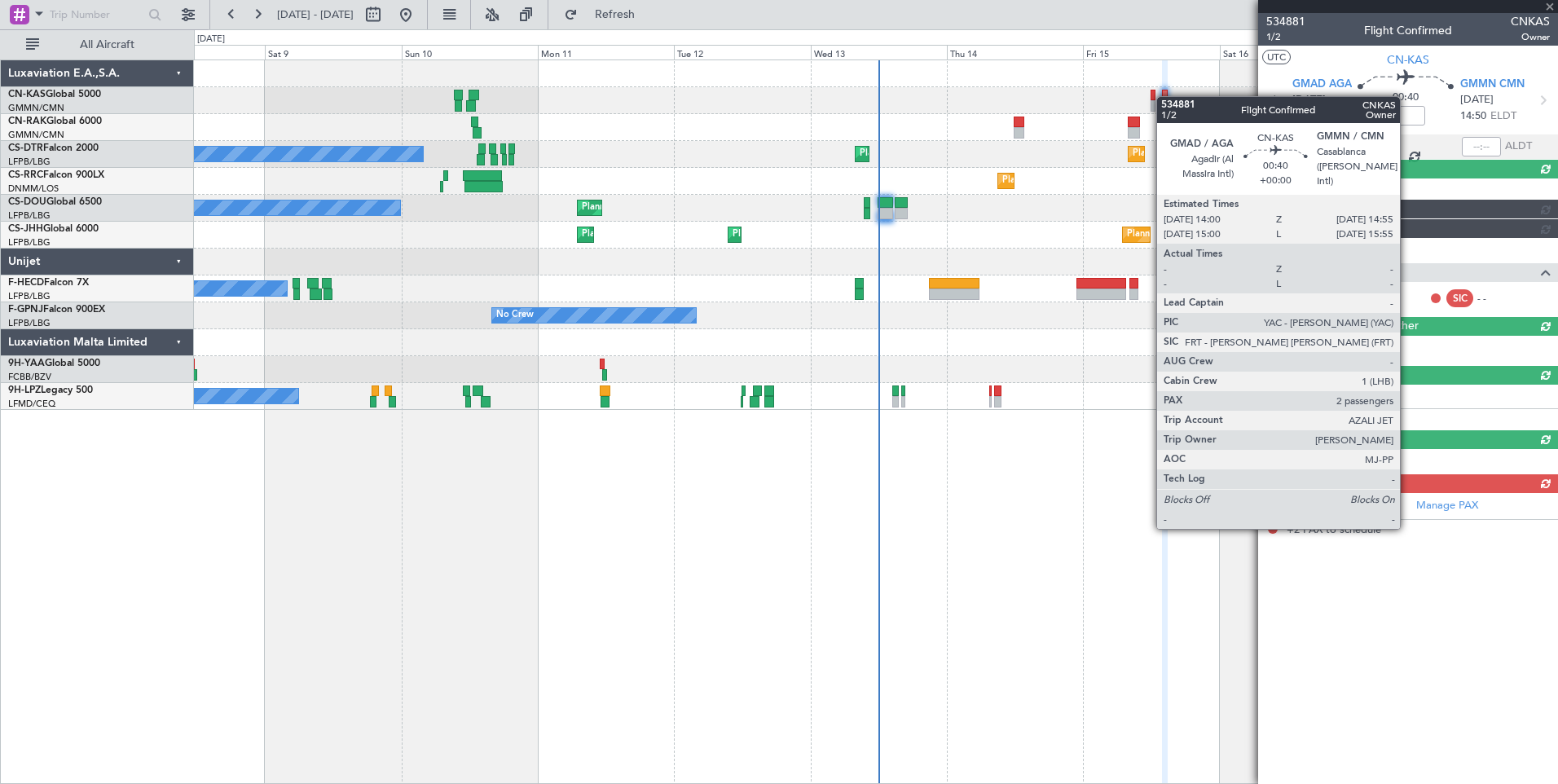
scroll to position [0, 0]
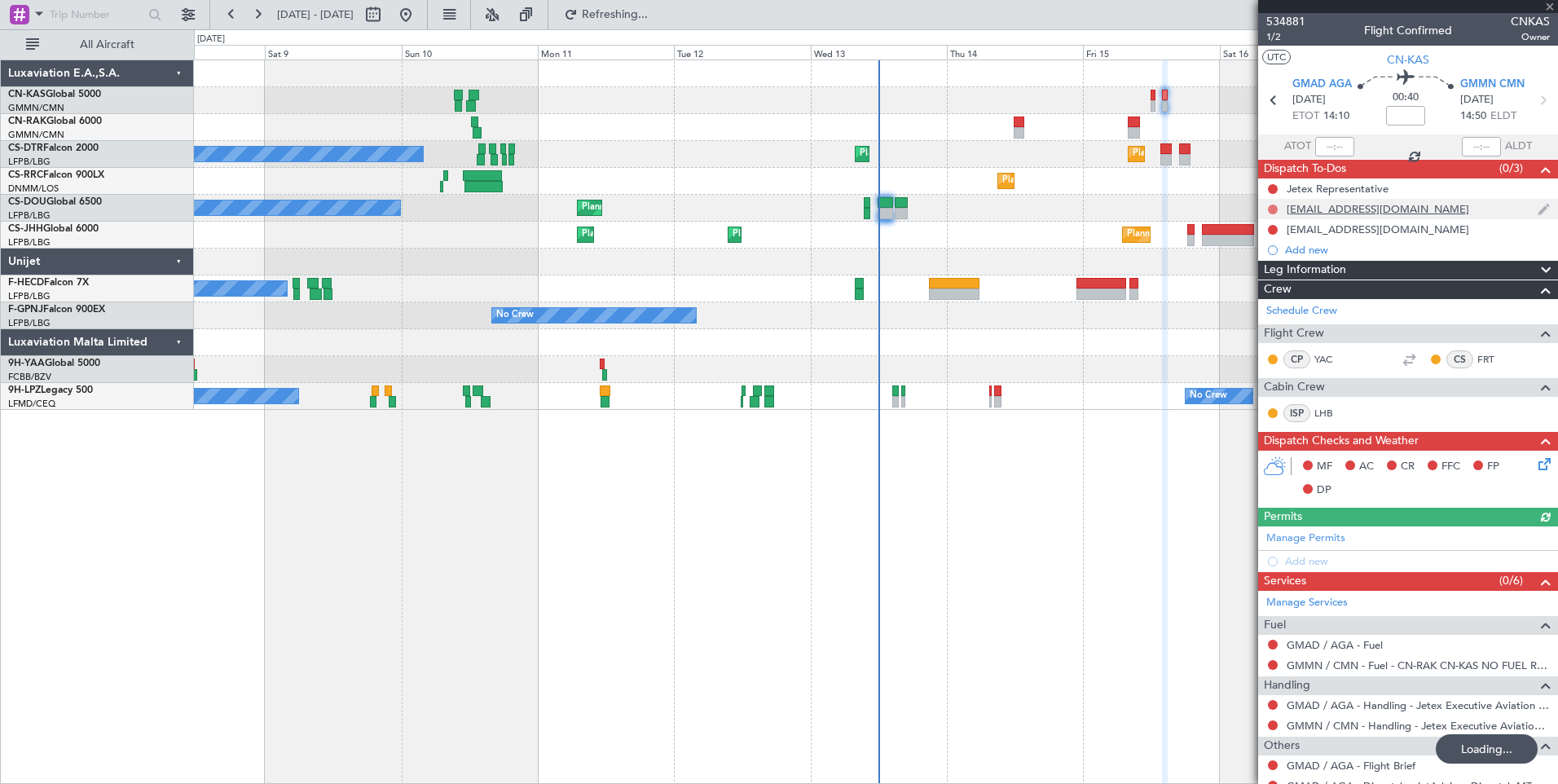
click at [1274, 209] on button at bounding box center [1273, 210] width 10 height 10
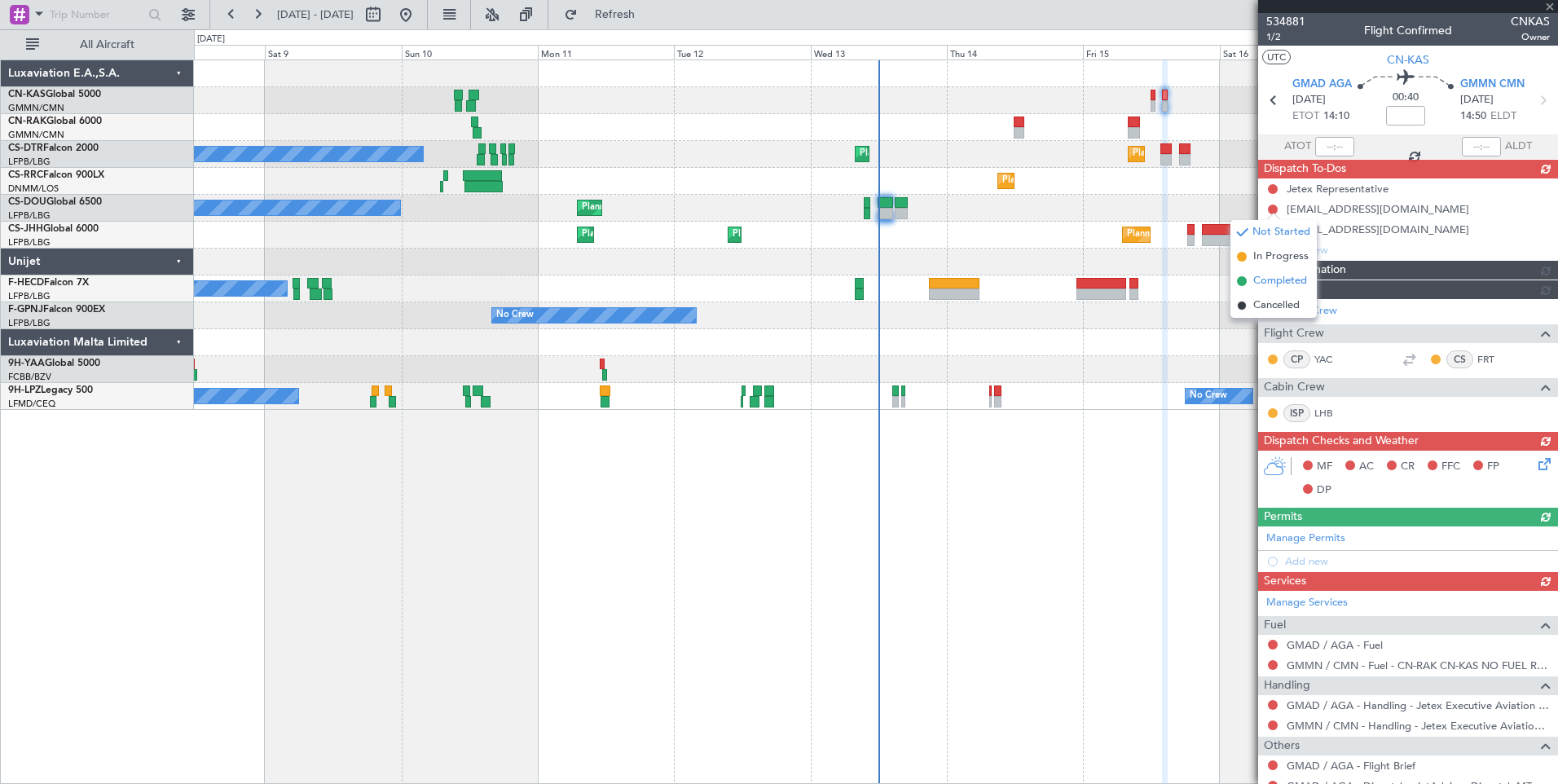
click at [1271, 277] on div "Leg Information" at bounding box center [1409, 270] width 300 height 19
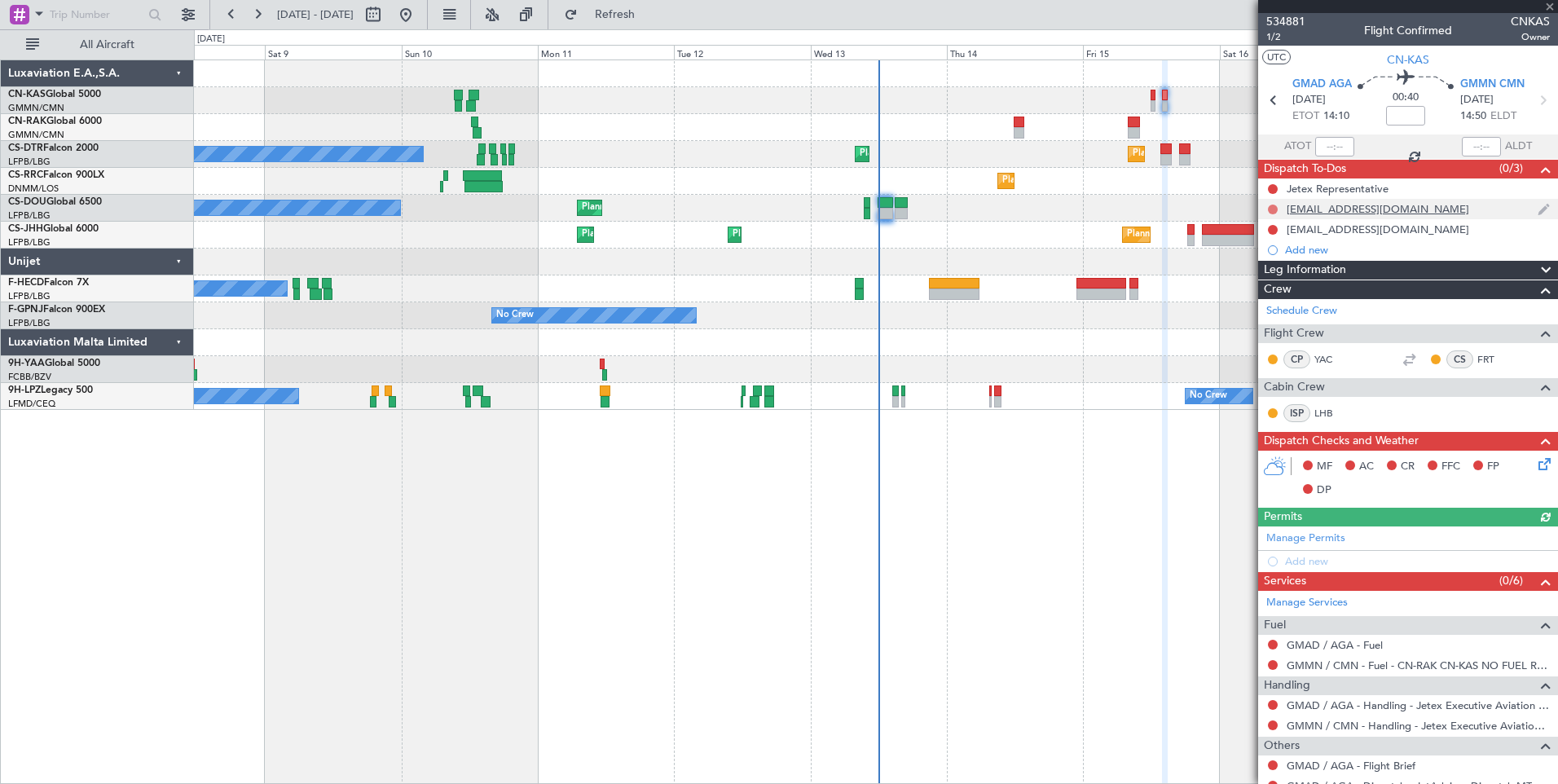
click at [1271, 207] on button at bounding box center [1273, 210] width 10 height 10
click at [1271, 279] on span "Completed" at bounding box center [1281, 281] width 54 height 16
click at [1275, 228] on button at bounding box center [1273, 230] width 10 height 10
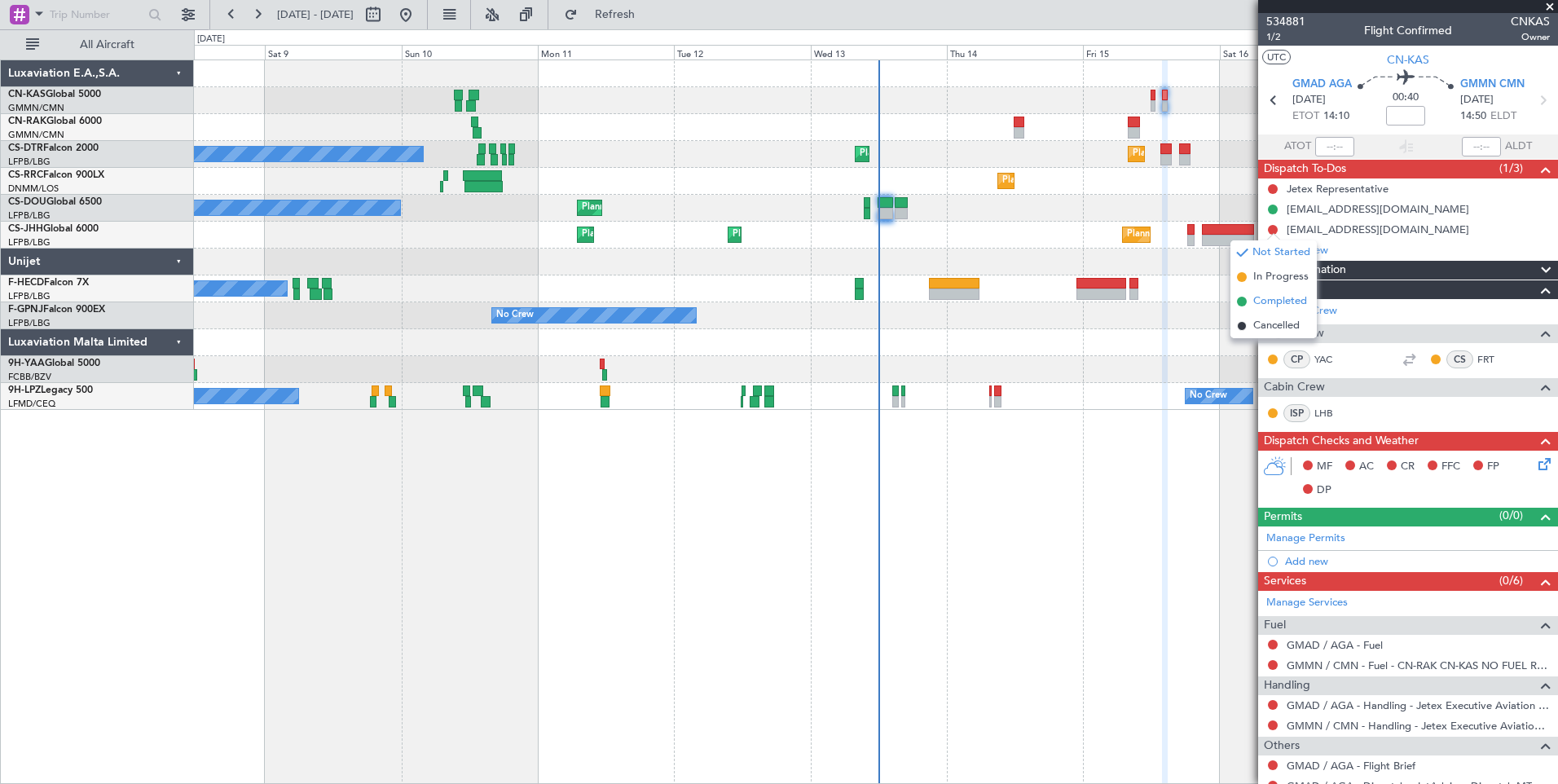
click at [1271, 298] on span "Completed" at bounding box center [1281, 301] width 54 height 16
click at [1535, 463] on icon at bounding box center [1541, 460] width 13 height 13
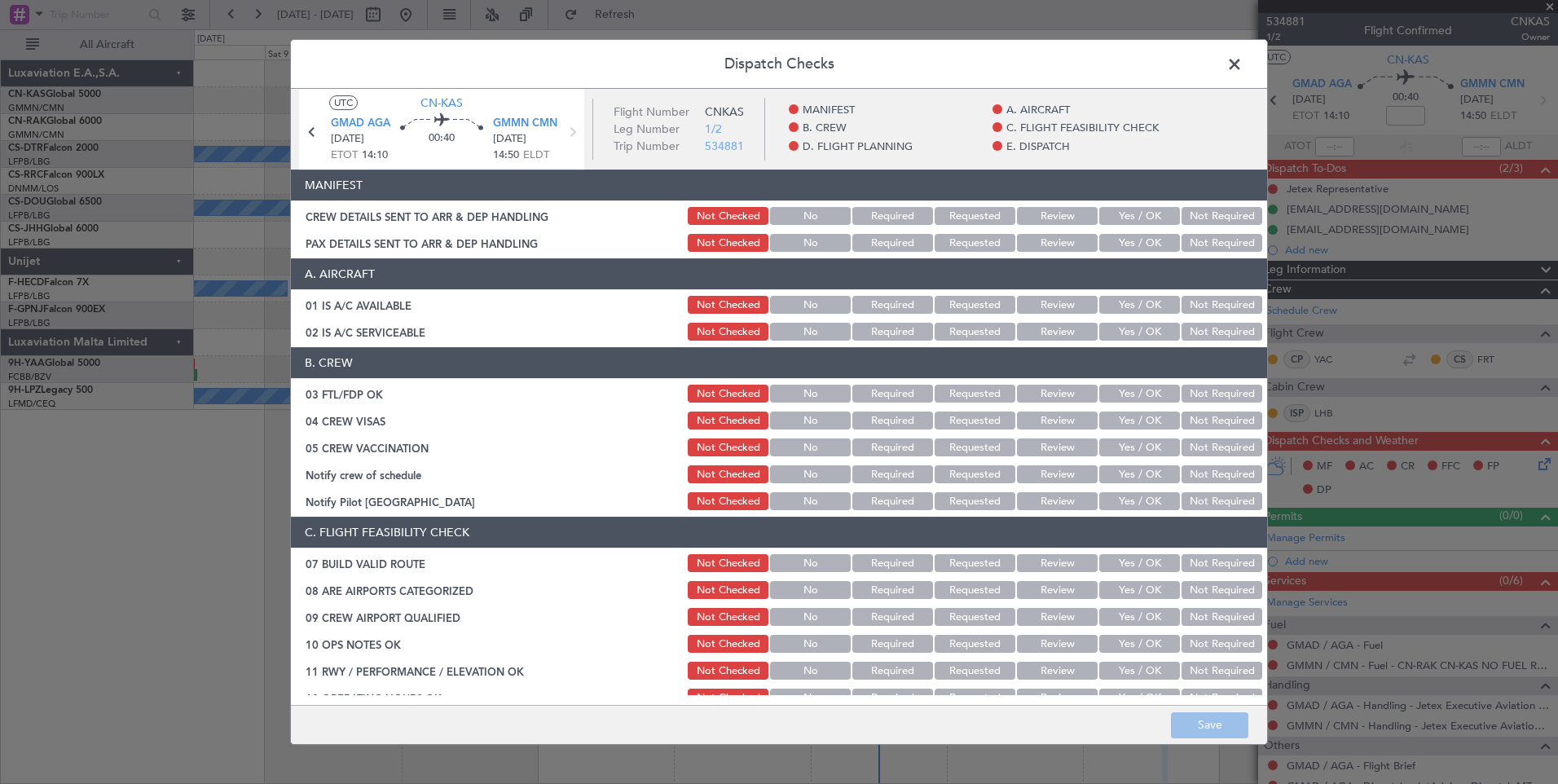
click at [1119, 216] on button "Yes / OK" at bounding box center [1140, 216] width 81 height 18
click at [1124, 243] on button "Yes / OK" at bounding box center [1140, 242] width 81 height 18
click at [1193, 722] on button "Save" at bounding box center [1210, 725] width 78 height 26
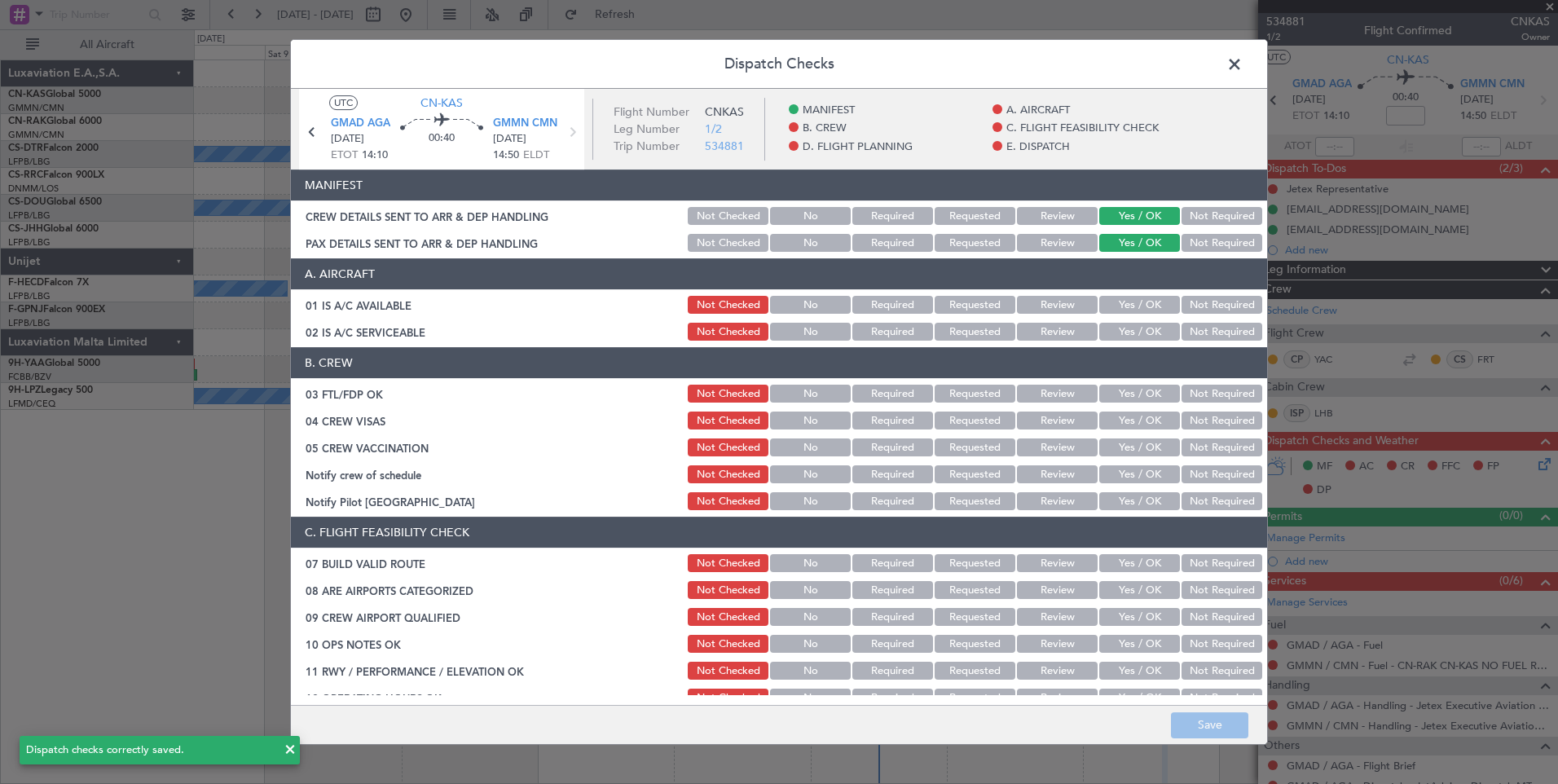
click at [1243, 63] on span at bounding box center [1243, 68] width 0 height 33
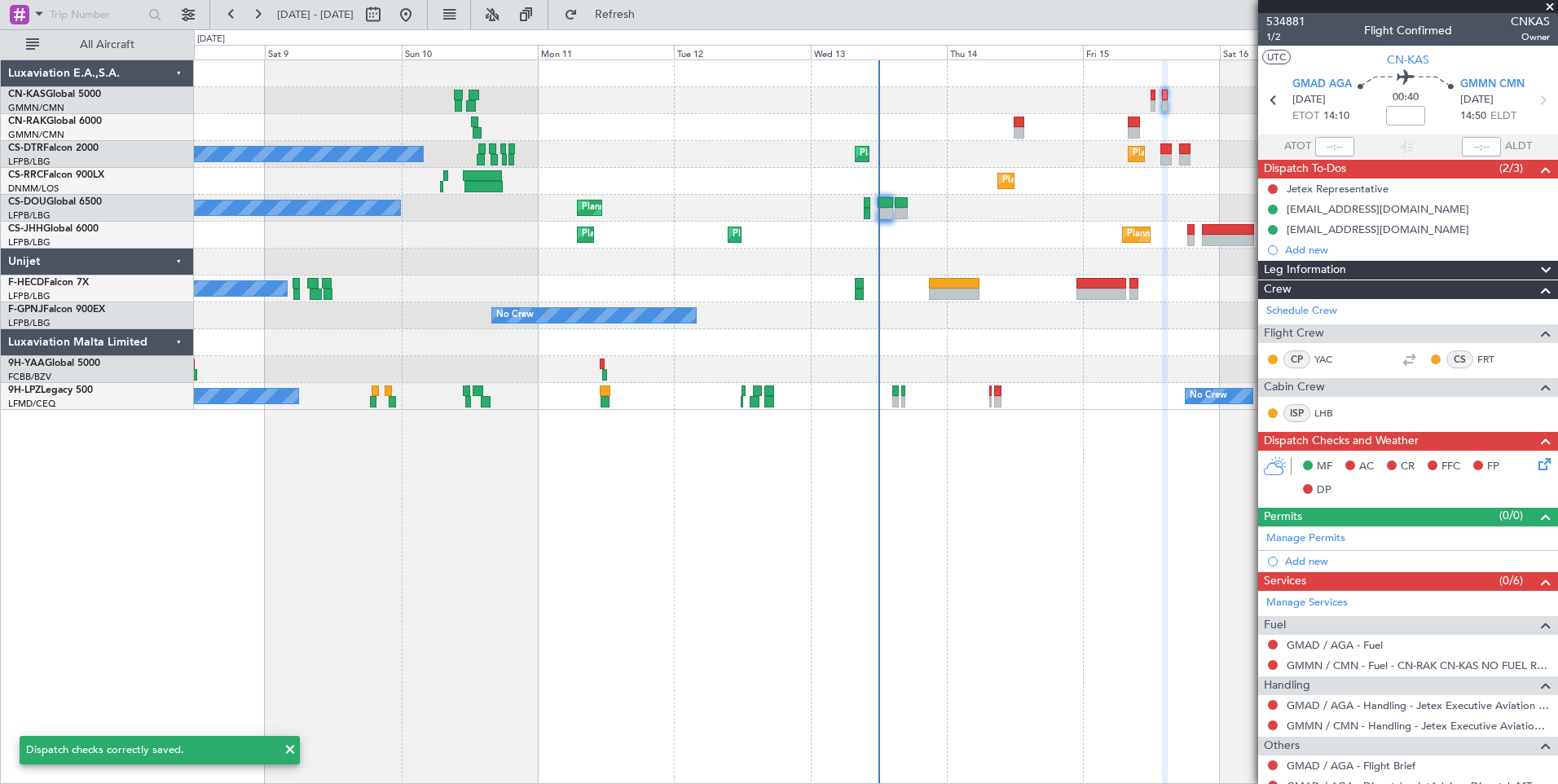
scroll to position [132, 0]
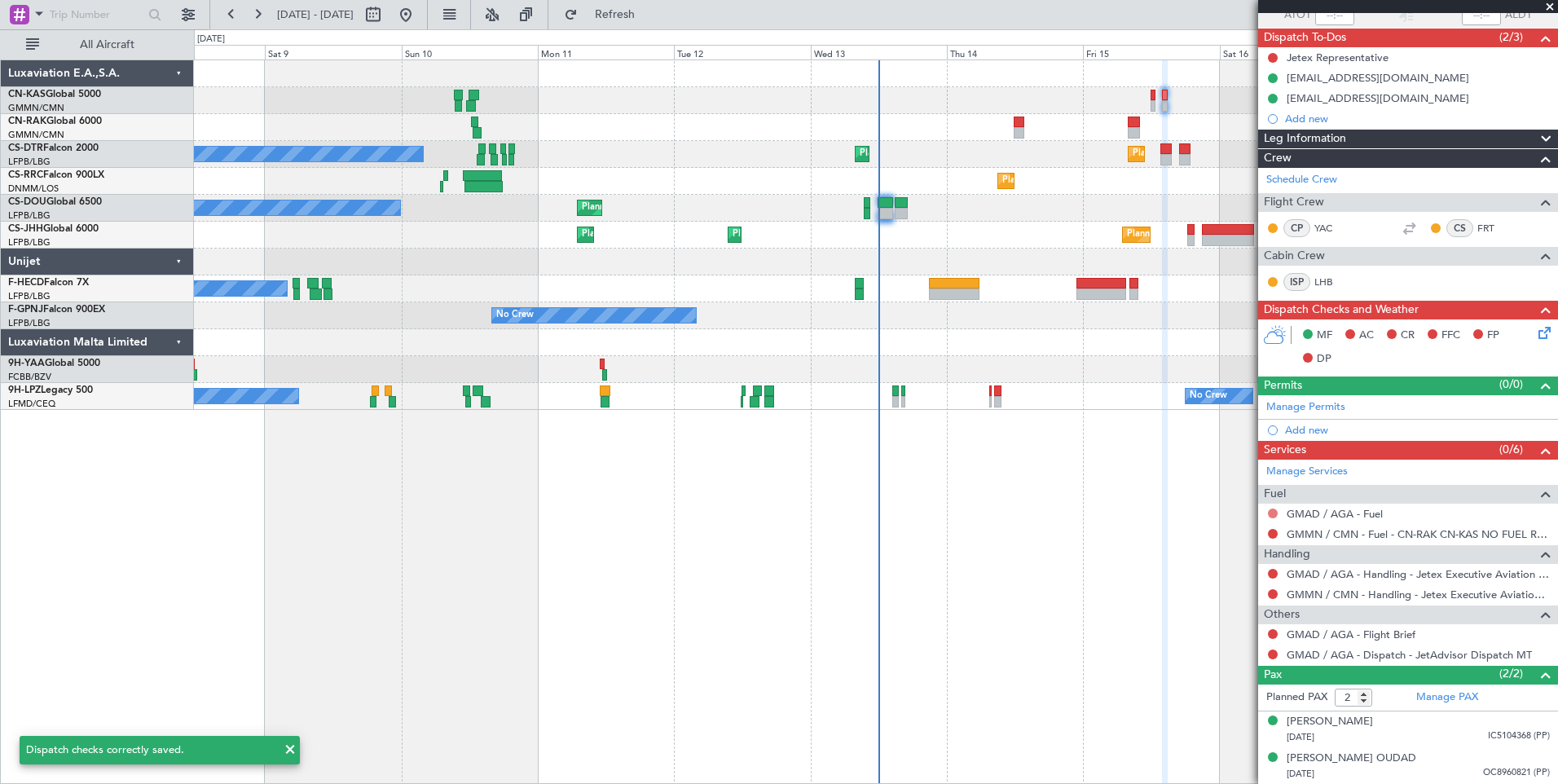
click at [1276, 510] on button at bounding box center [1273, 513] width 10 height 10
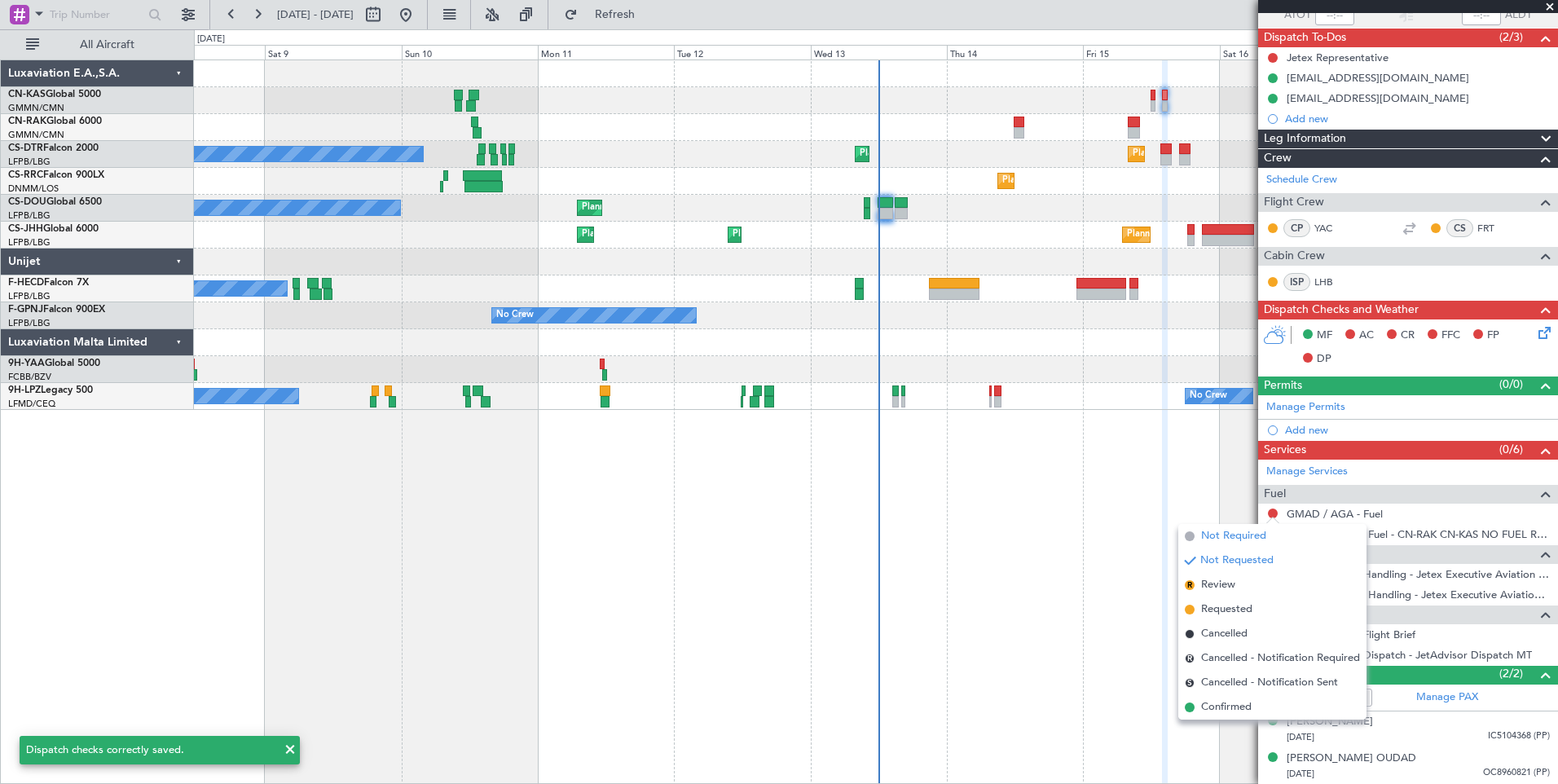
click at [1230, 537] on span "Not Required" at bounding box center [1233, 535] width 65 height 16
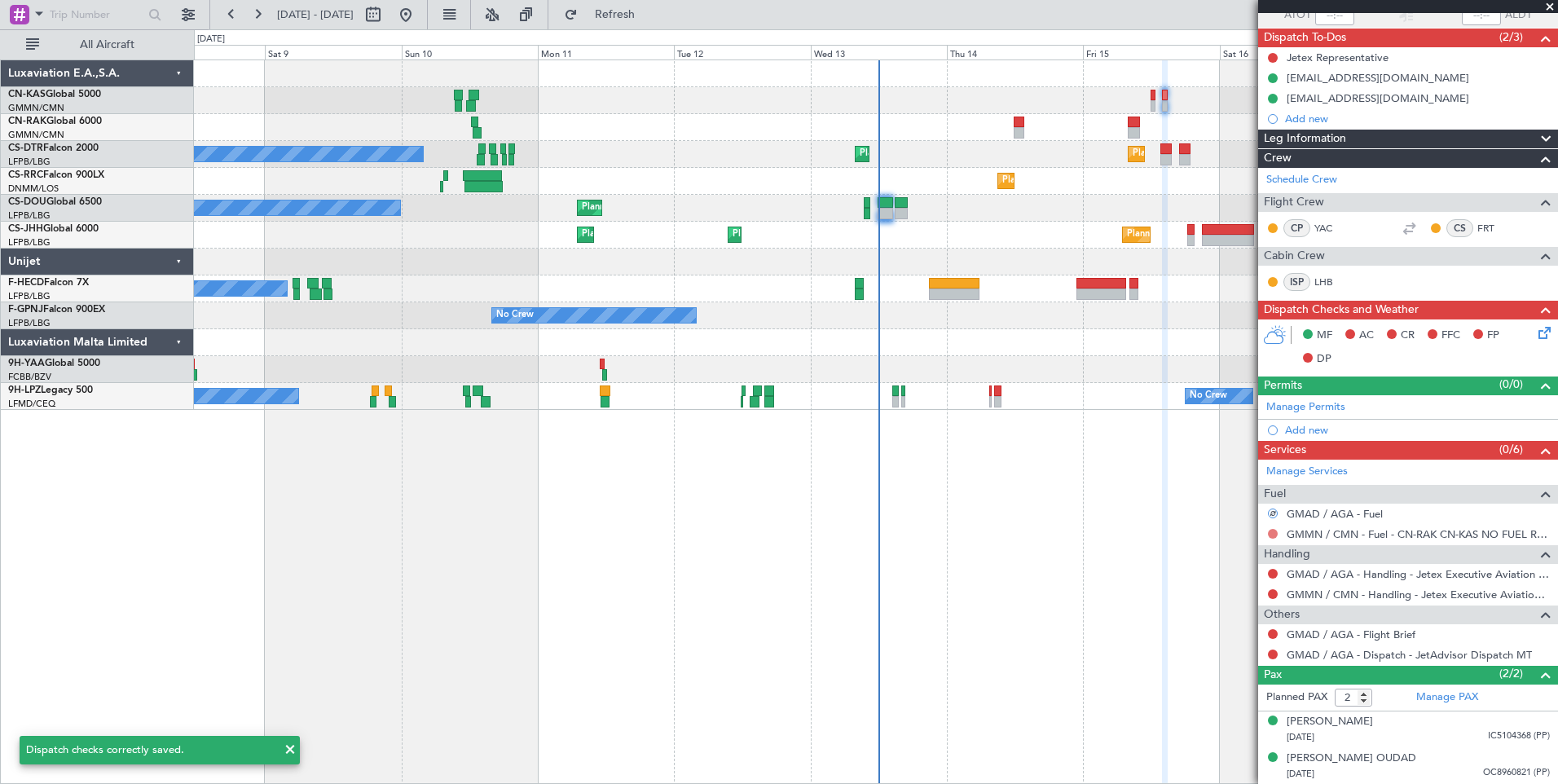
click at [1271, 531] on button at bounding box center [1273, 534] width 10 height 10
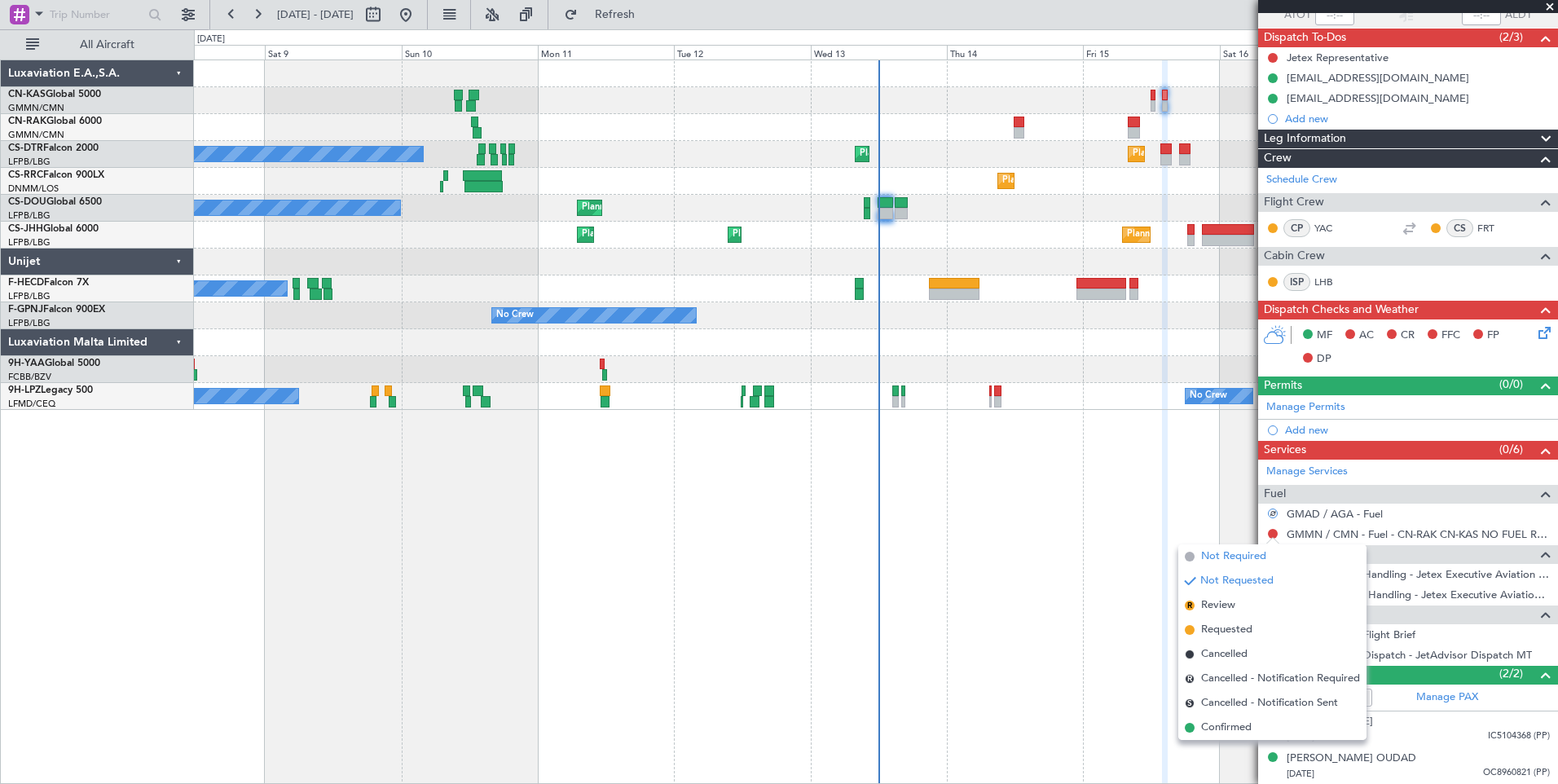
click at [1216, 551] on span "Not Required" at bounding box center [1233, 556] width 65 height 16
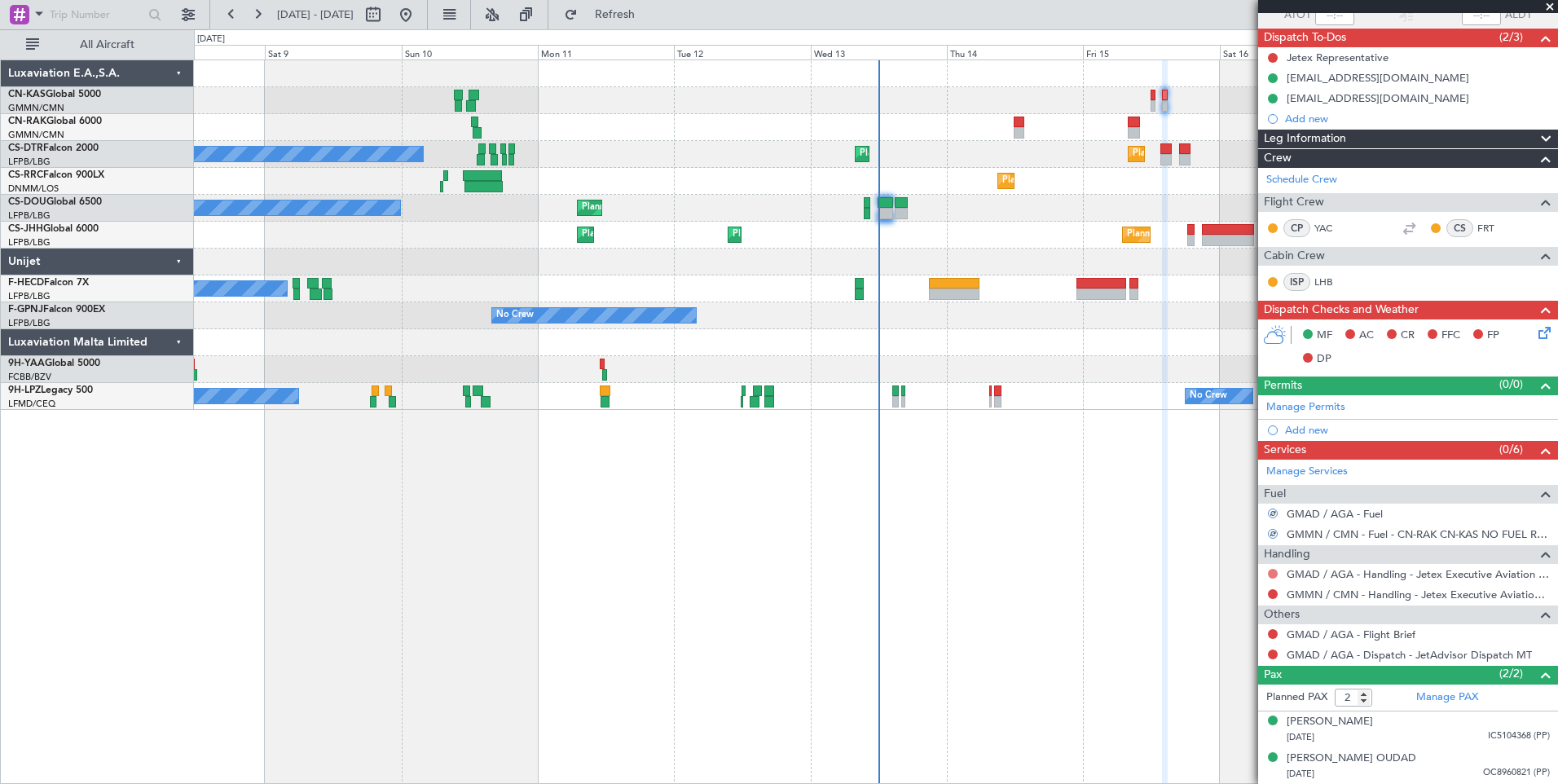
click at [1275, 573] on button at bounding box center [1273, 574] width 10 height 10
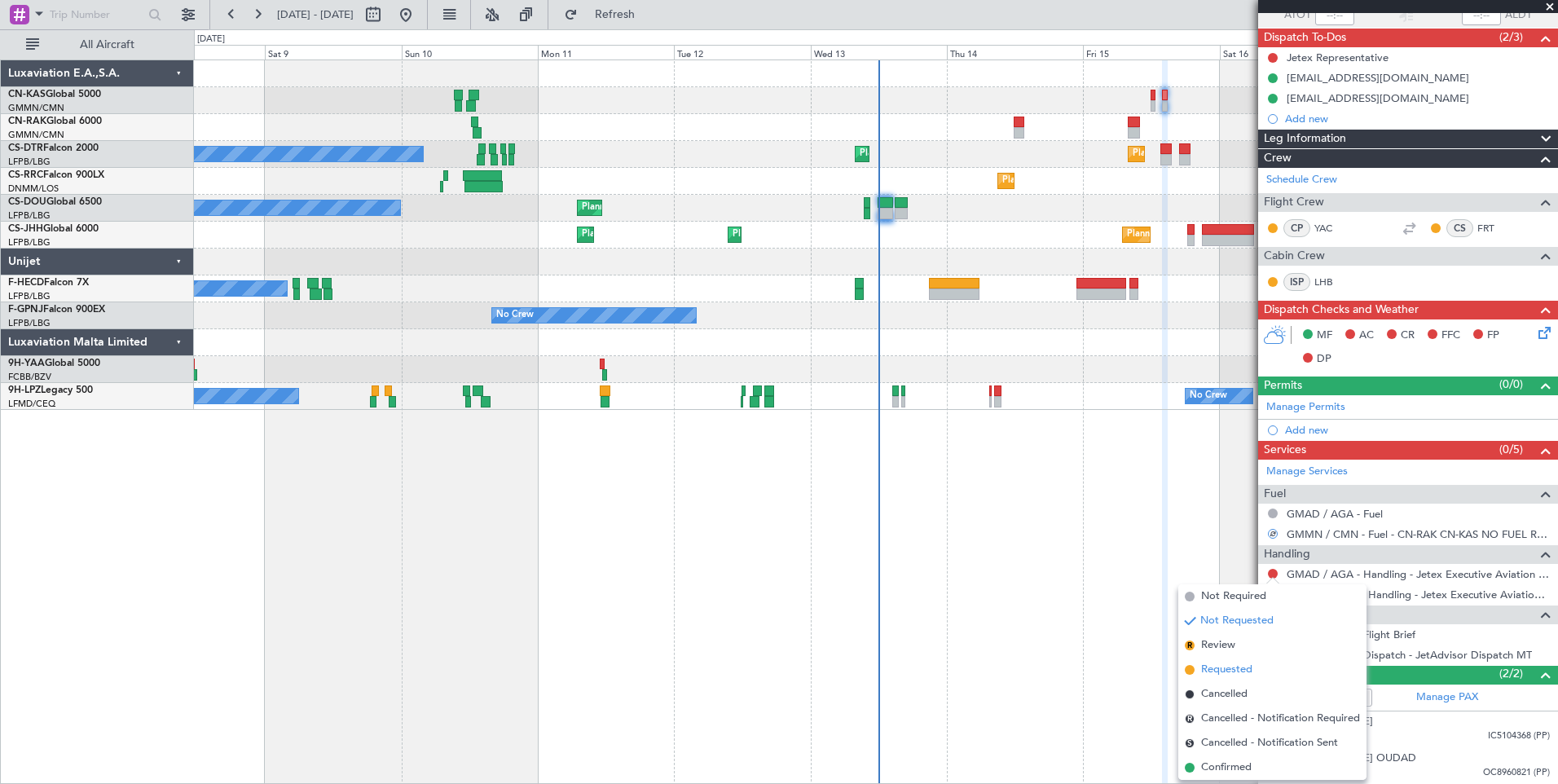
click at [1217, 671] on span "Requested" at bounding box center [1227, 669] width 51 height 16
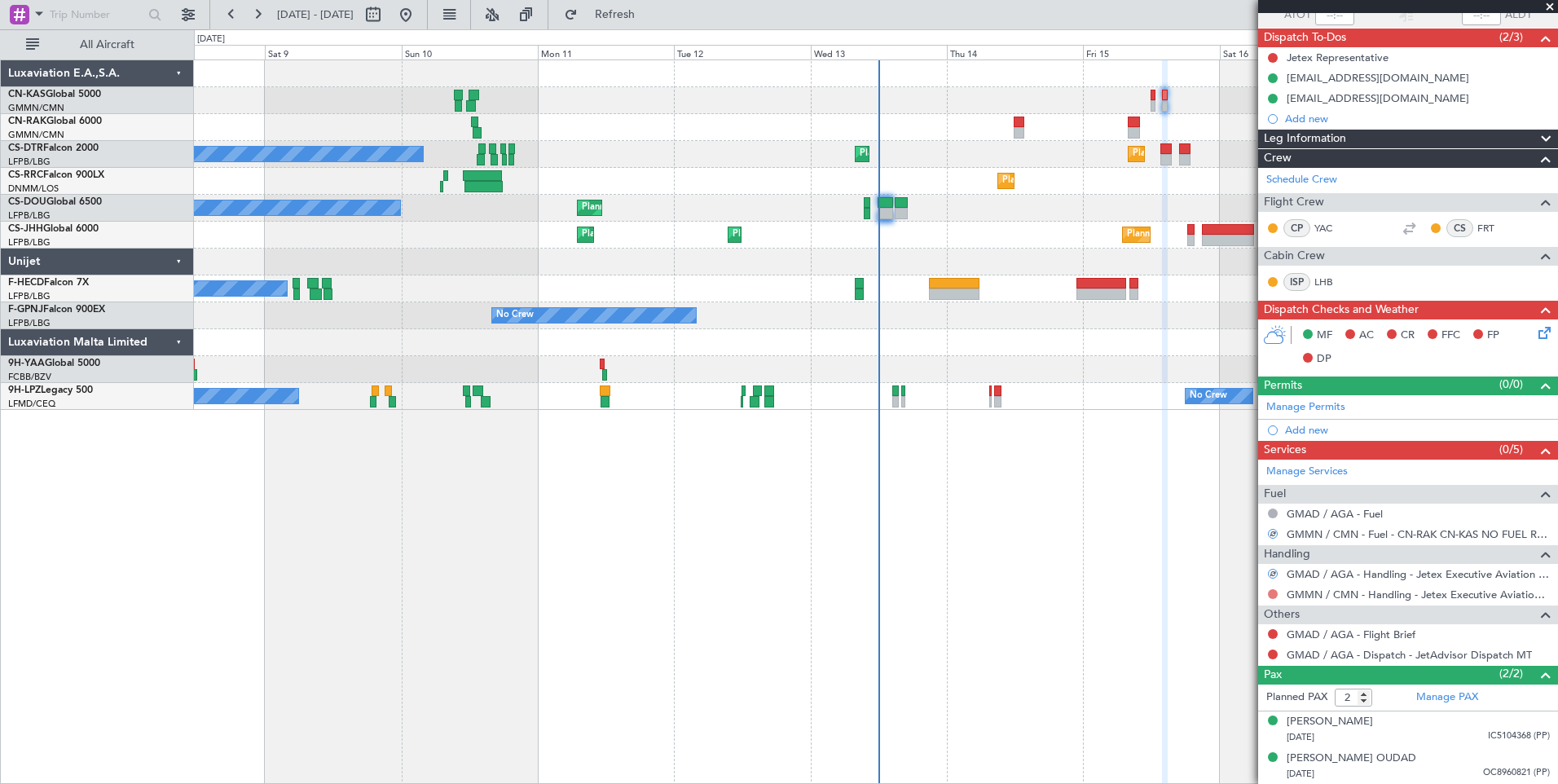
click at [1272, 590] on button at bounding box center [1273, 594] width 10 height 10
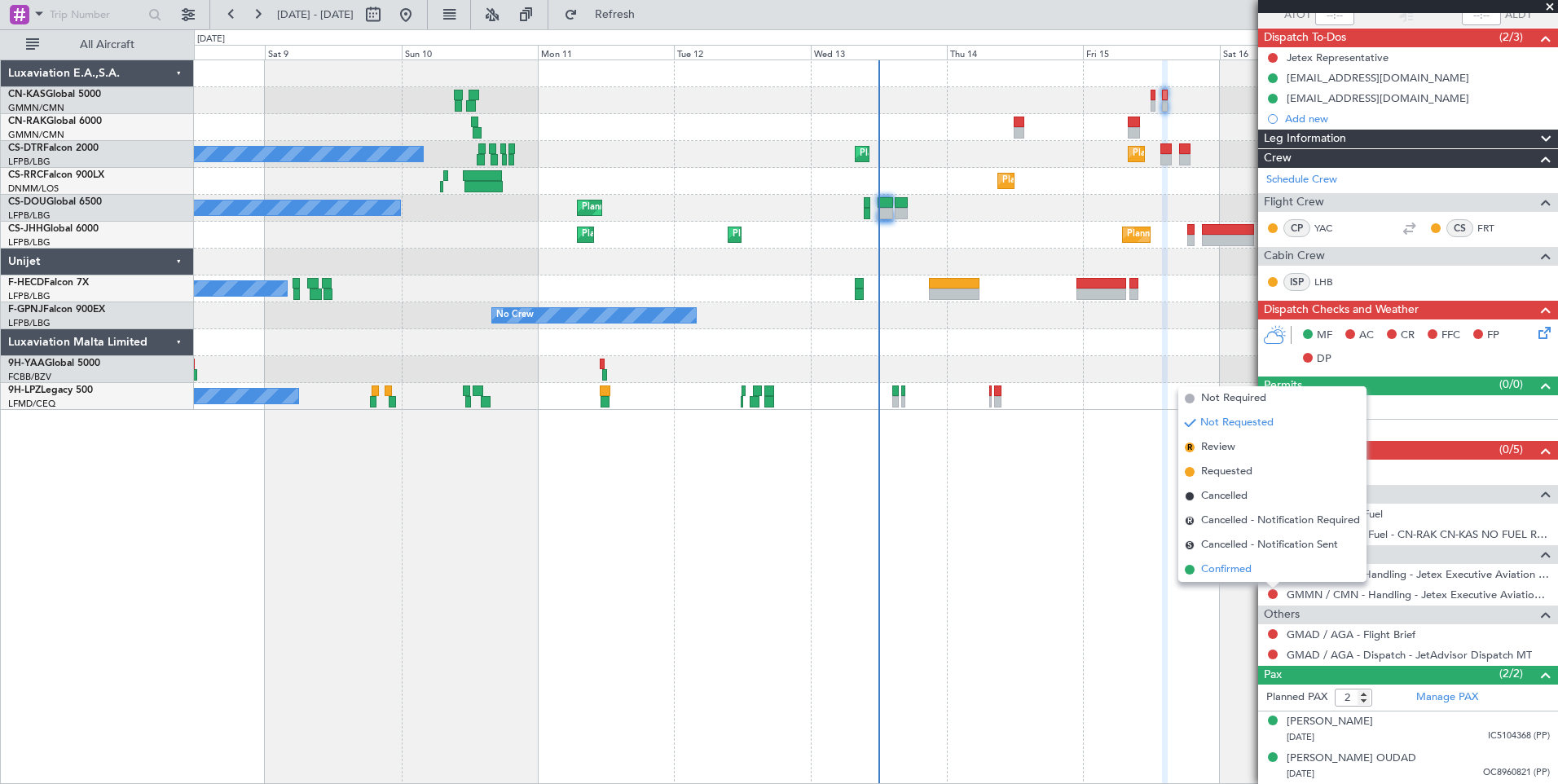
click at [1229, 574] on span "Confirmed" at bounding box center [1227, 569] width 51 height 16
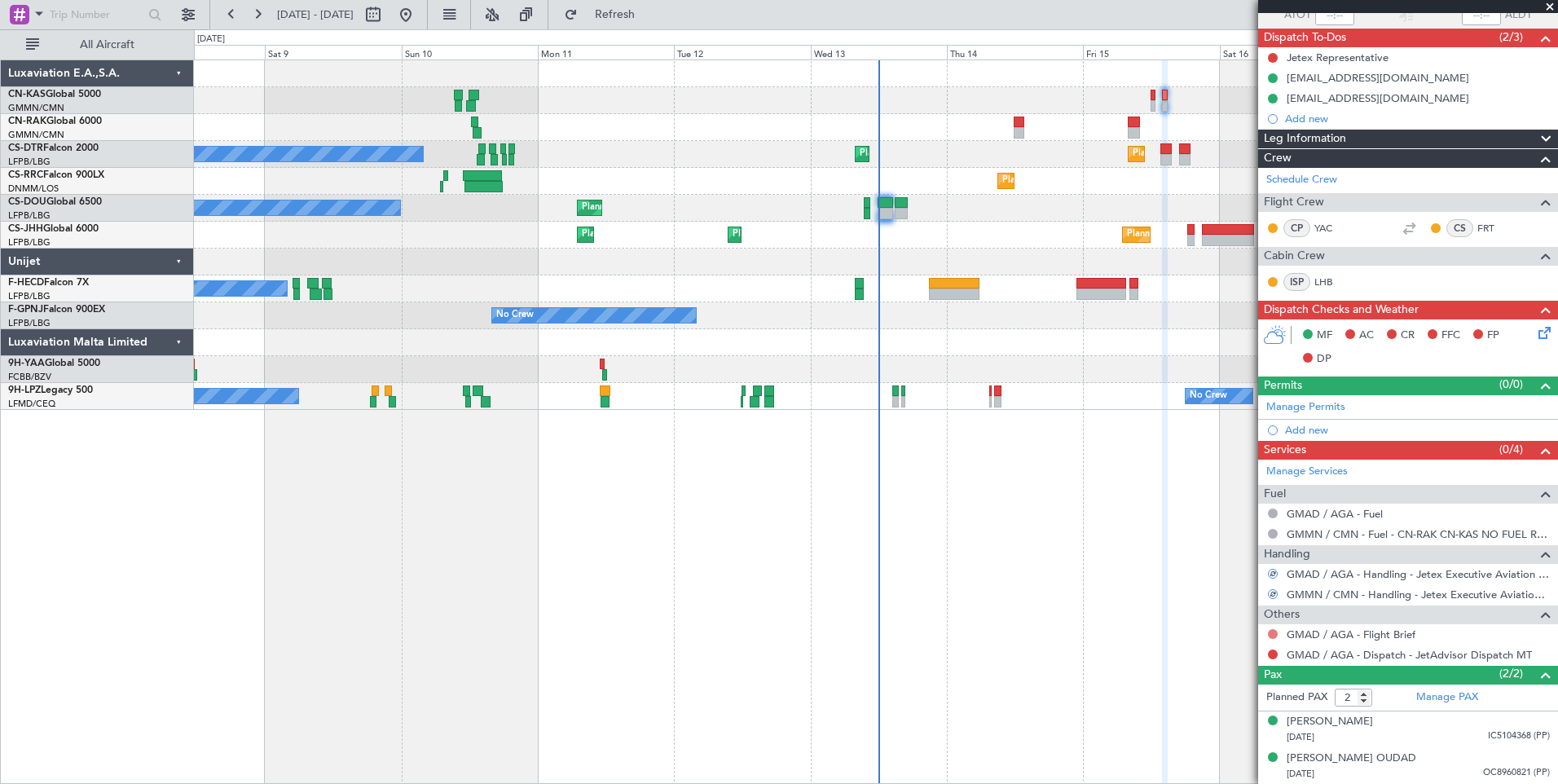
click at [1273, 632] on button at bounding box center [1273, 634] width 10 height 10
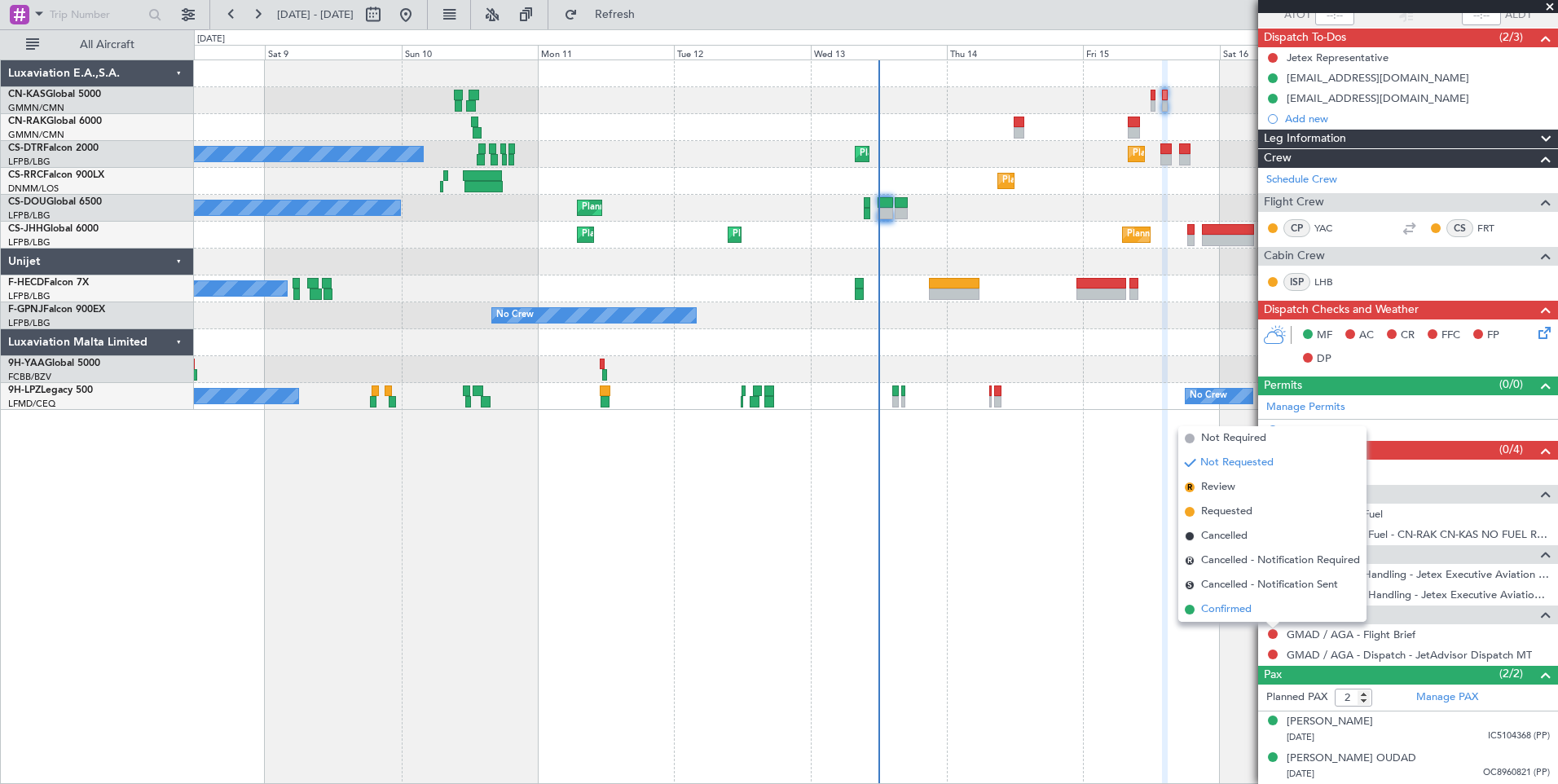
click at [1242, 611] on span "Confirmed" at bounding box center [1227, 609] width 51 height 16
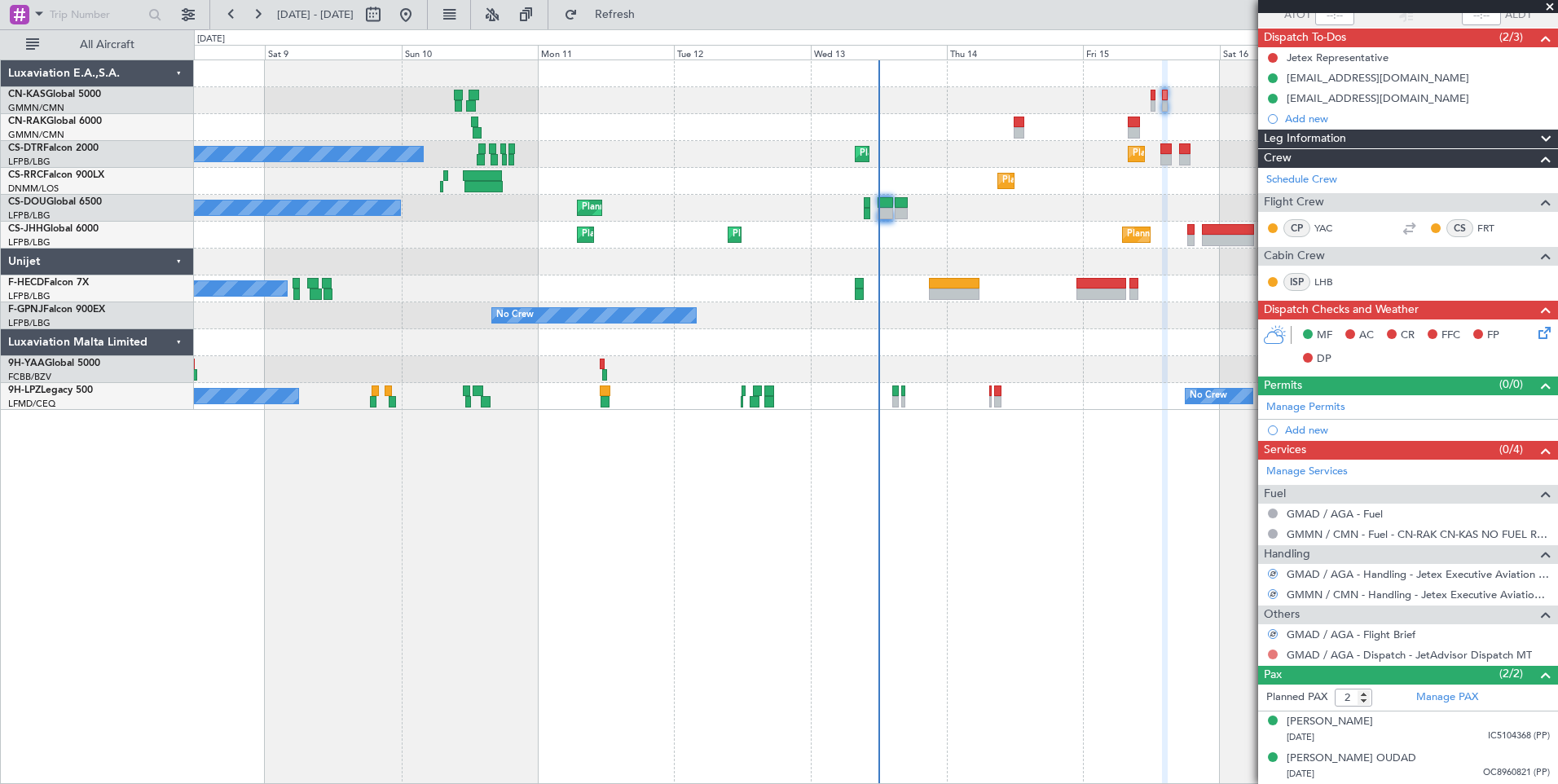
click at [1272, 657] on button at bounding box center [1273, 655] width 10 height 10
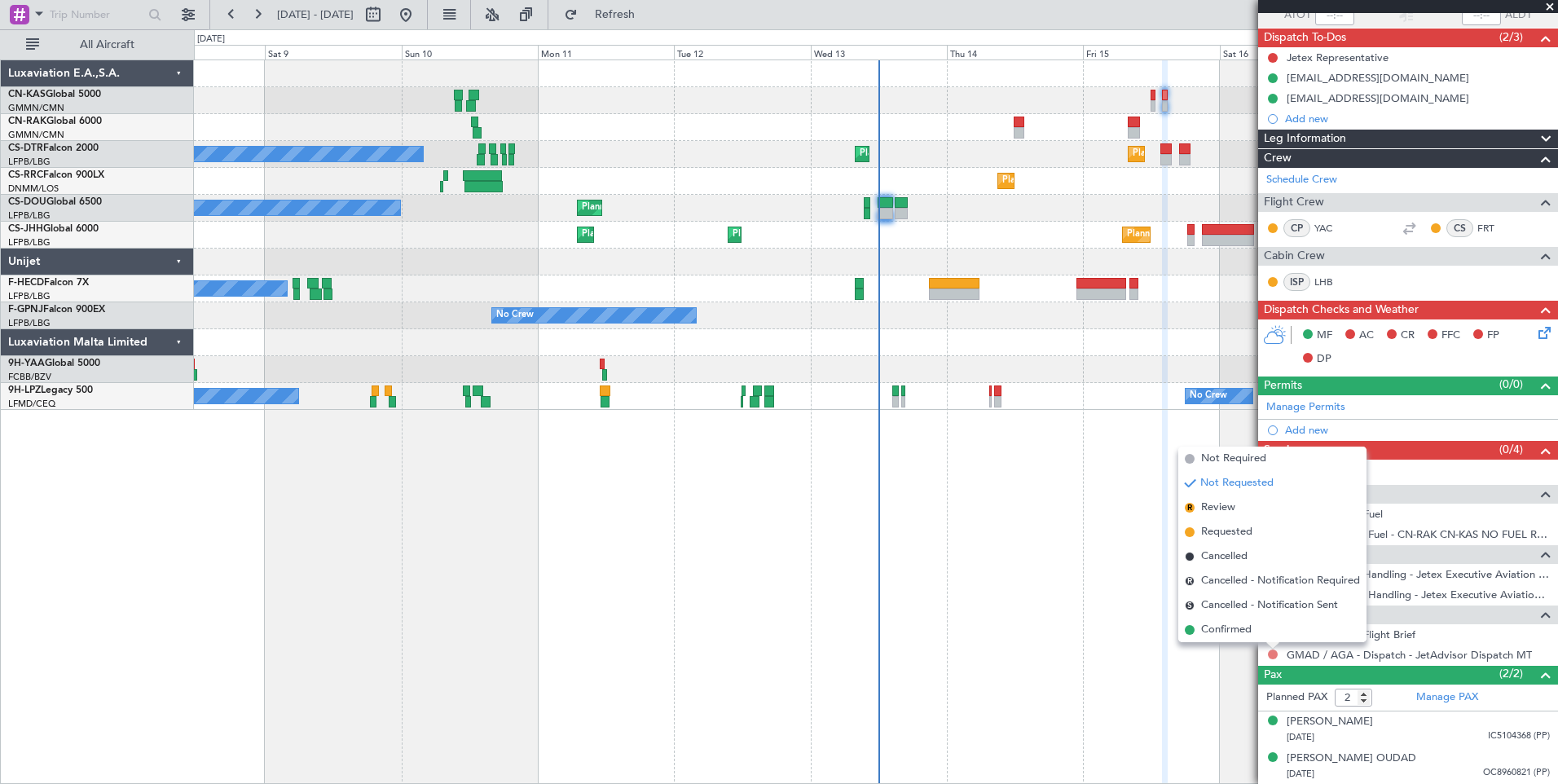
click at [1272, 657] on button at bounding box center [1273, 655] width 10 height 10
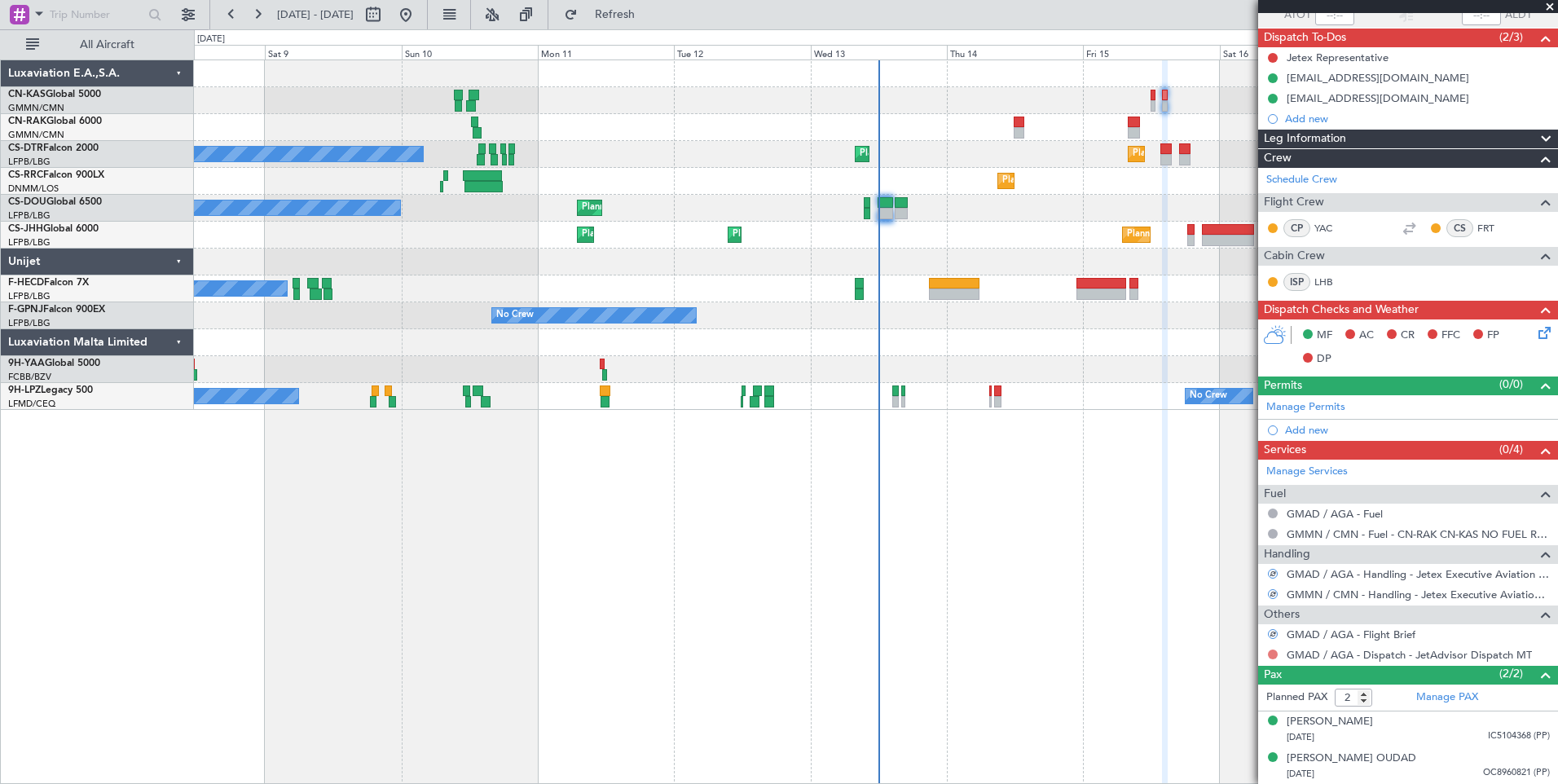
click at [1274, 656] on button at bounding box center [1273, 655] width 10 height 10
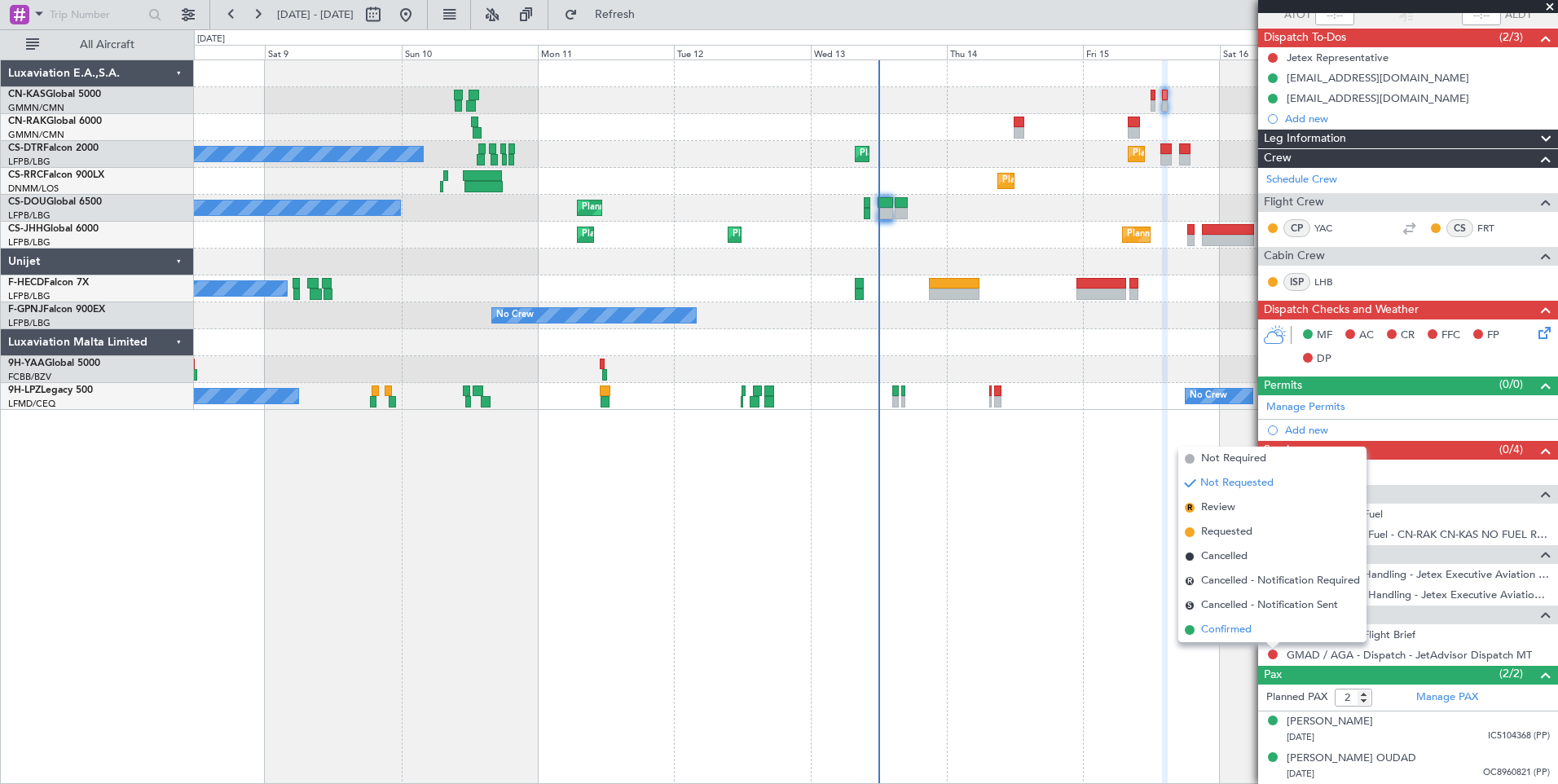
click at [1248, 631] on span "Confirmed" at bounding box center [1227, 630] width 51 height 16
